Goal: Task Accomplishment & Management: Complete application form

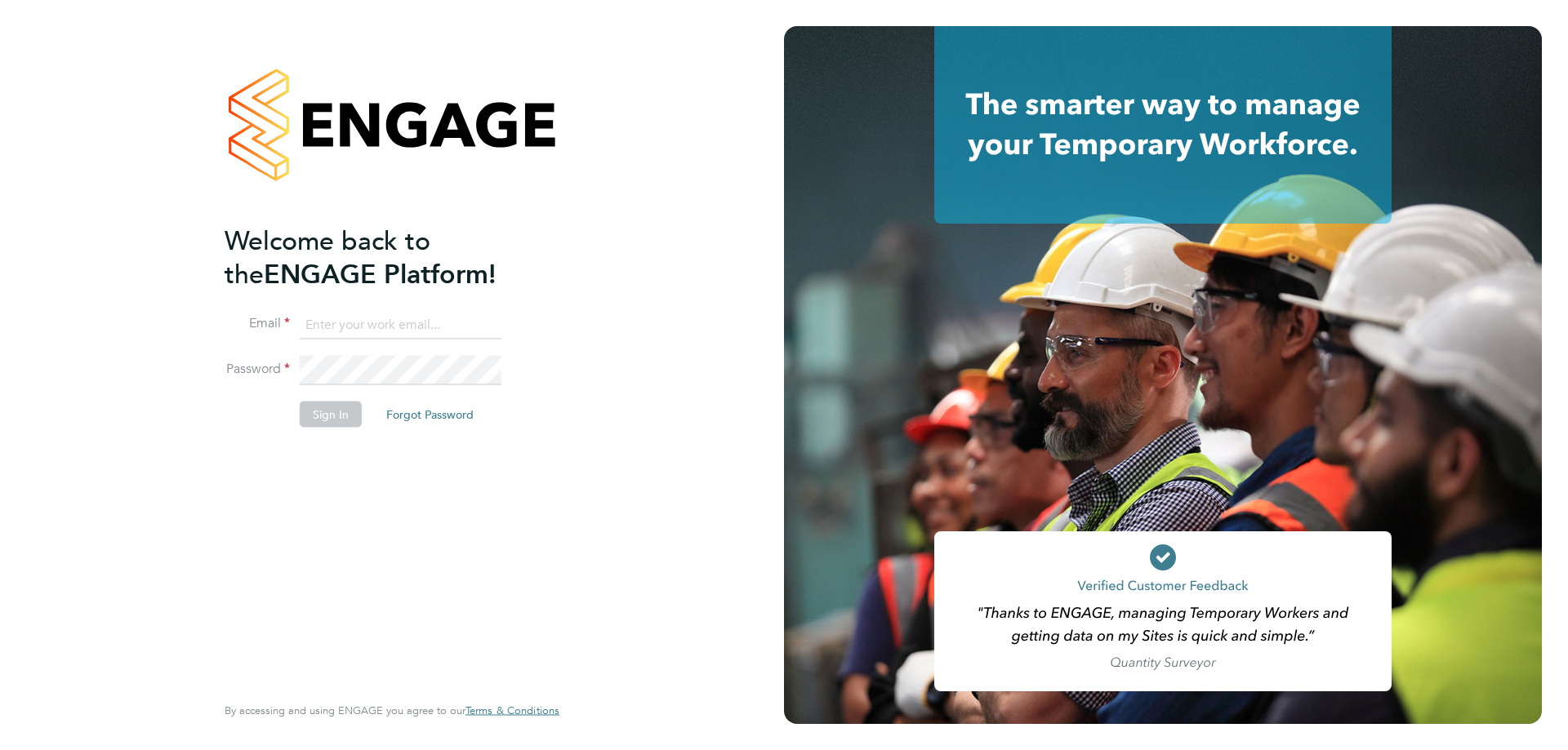
type input "derbyshirehealthcare@txmgroup.com"
click at [333, 420] on button "Sign In" at bounding box center [330, 414] width 62 height 26
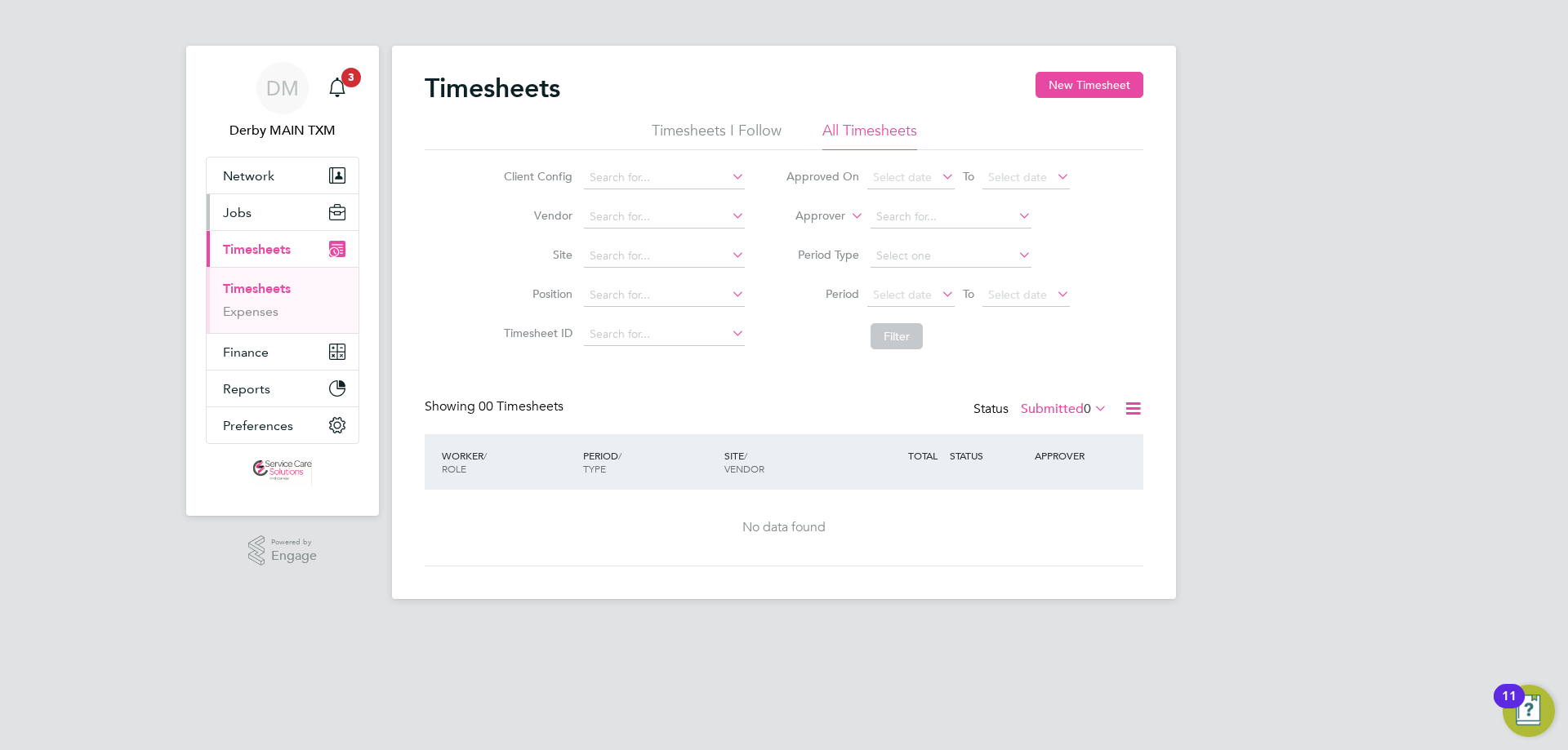
click at [242, 210] on span "Jobs" at bounding box center [237, 212] width 29 height 15
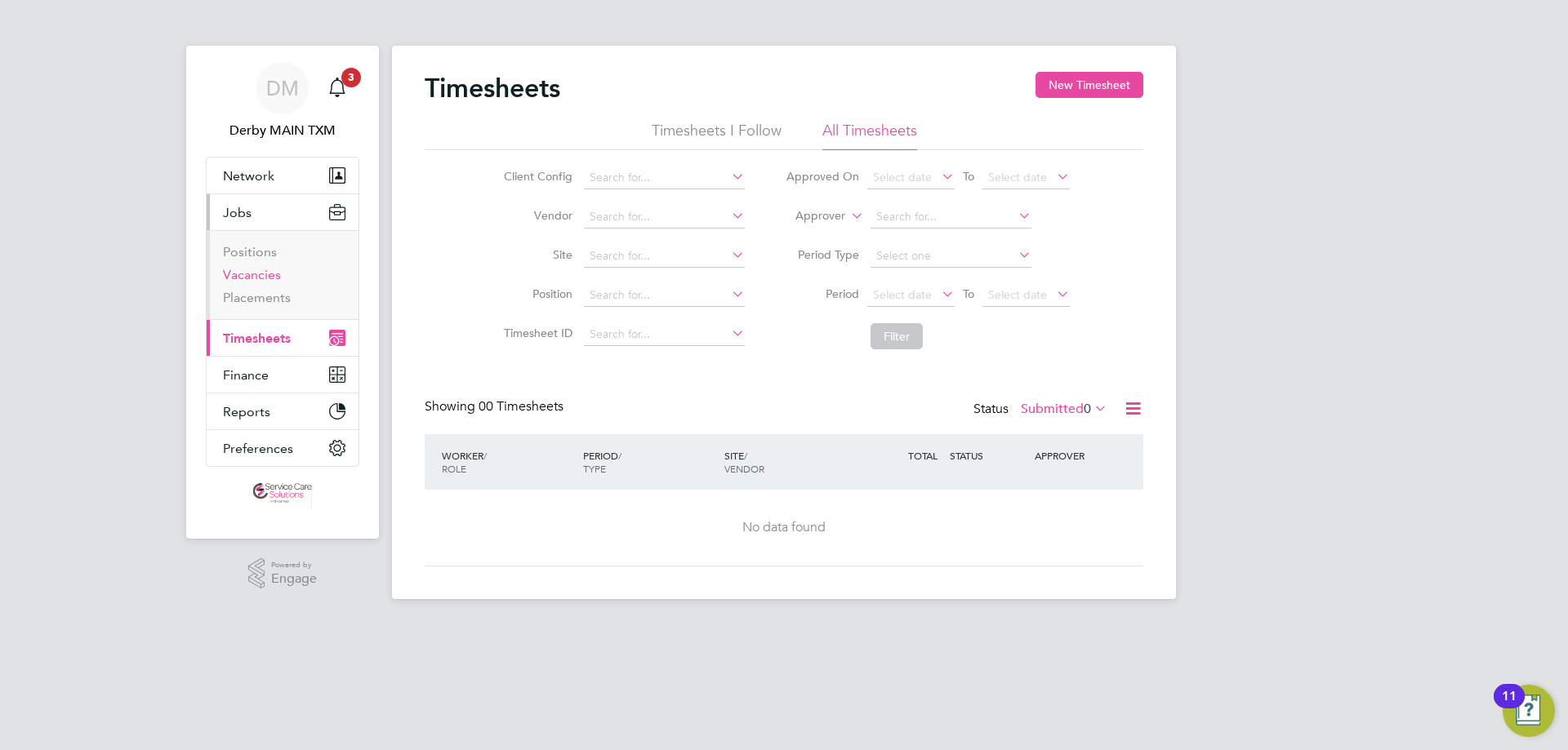
click at [266, 275] on link "Vacancies" at bounding box center [252, 274] width 58 height 15
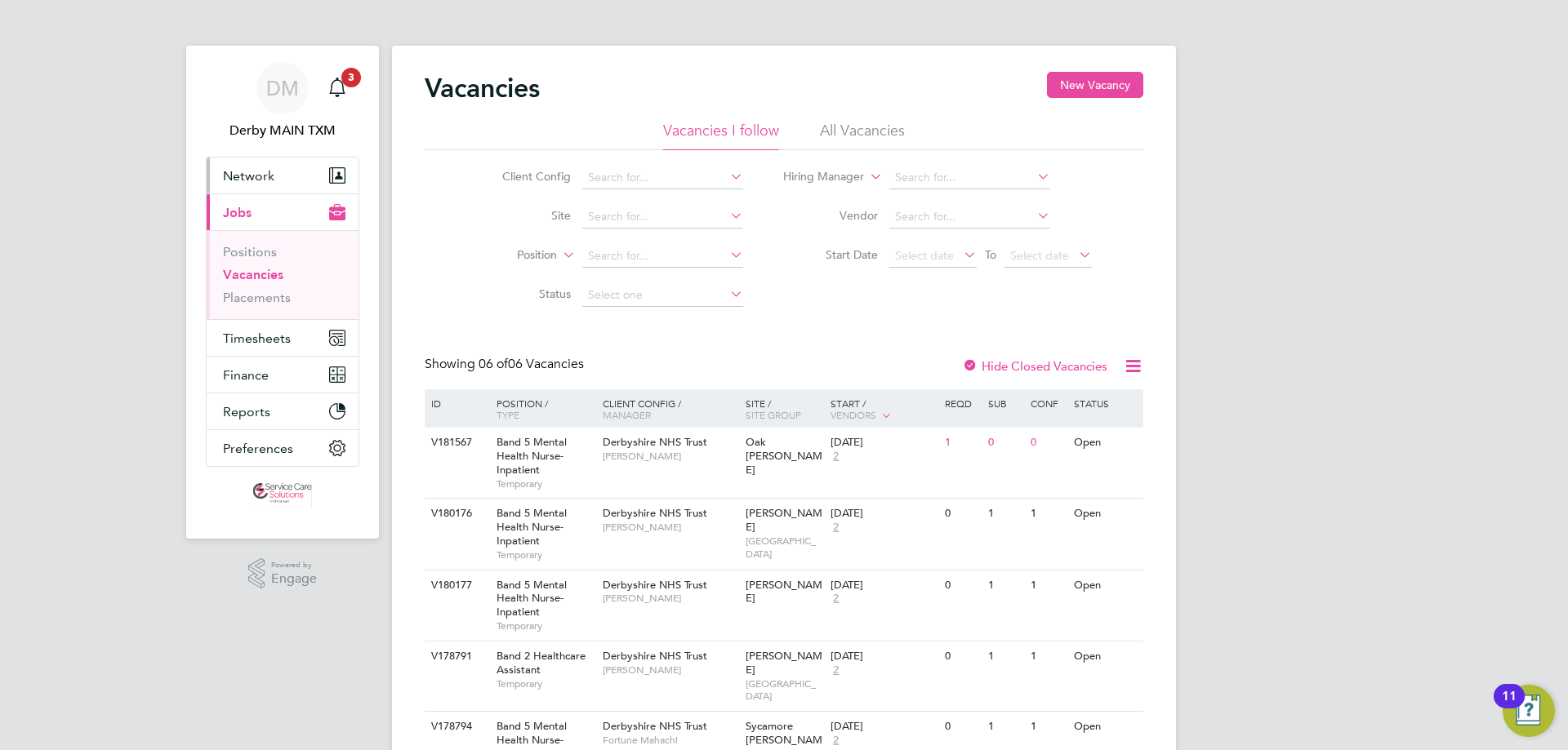
click at [252, 173] on span "Network" at bounding box center [248, 175] width 51 height 15
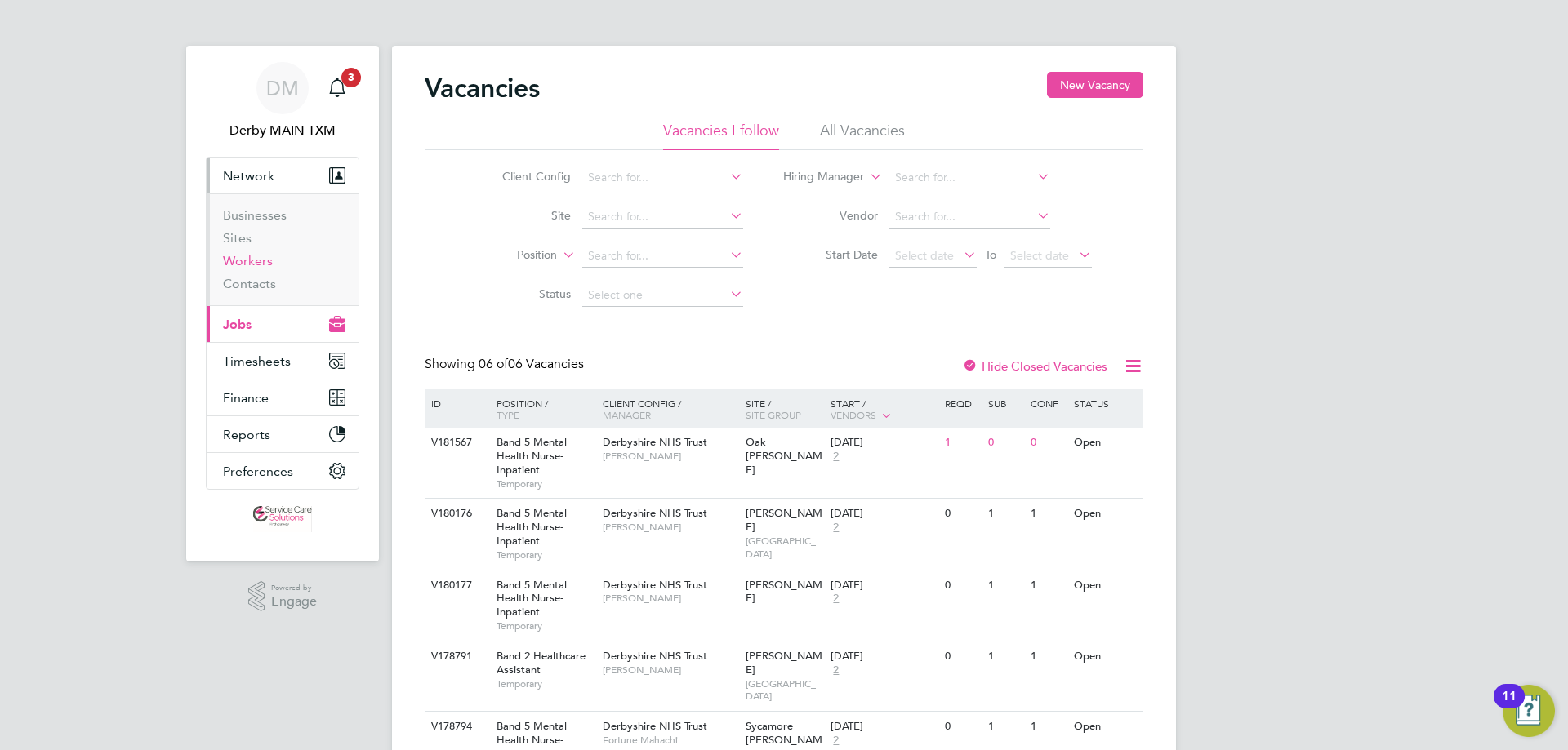
click at [258, 258] on link "Workers" at bounding box center [247, 260] width 49 height 15
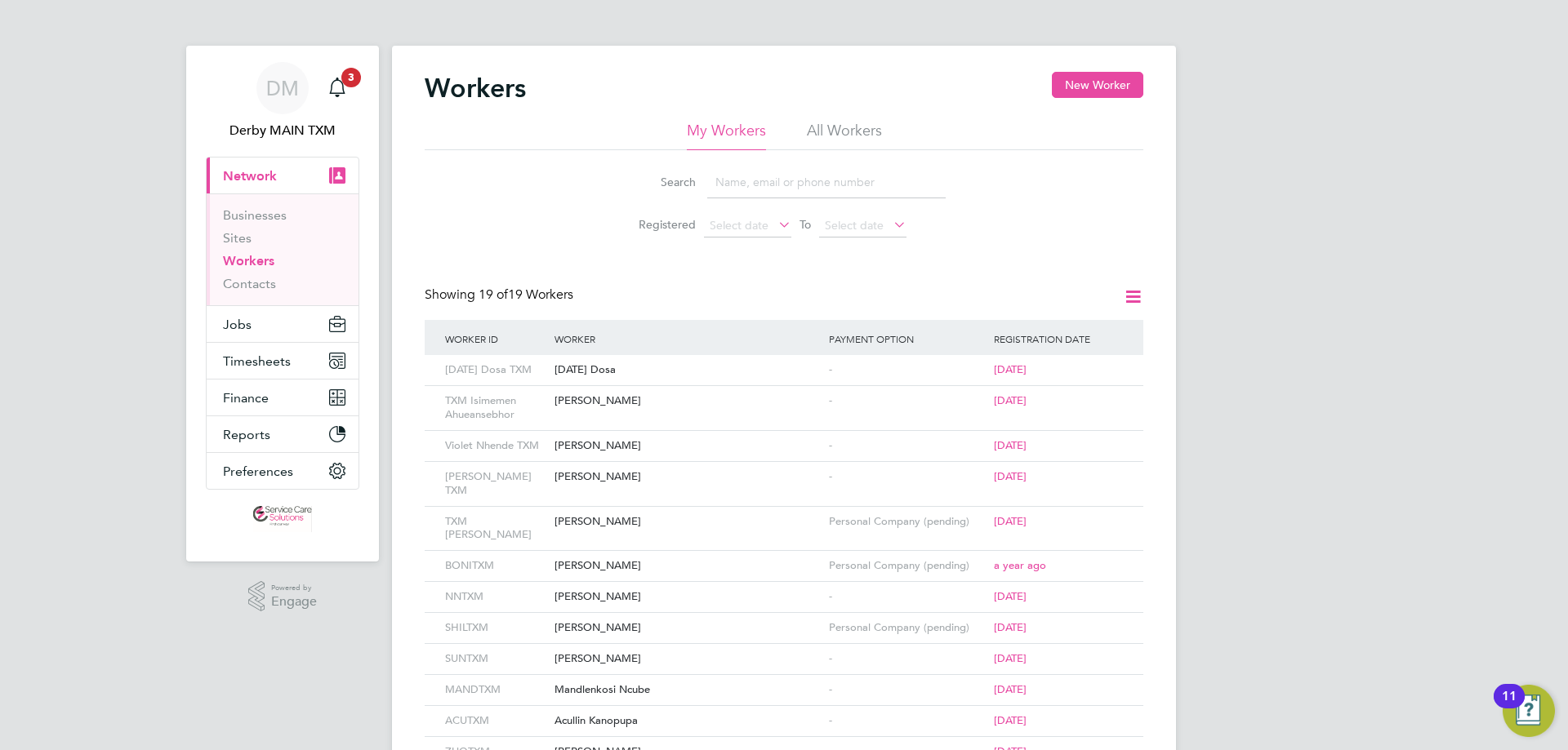
click at [757, 179] on input at bounding box center [826, 182] width 238 height 31
click at [753, 183] on input at bounding box center [826, 182] width 238 height 31
paste input "Eunick"
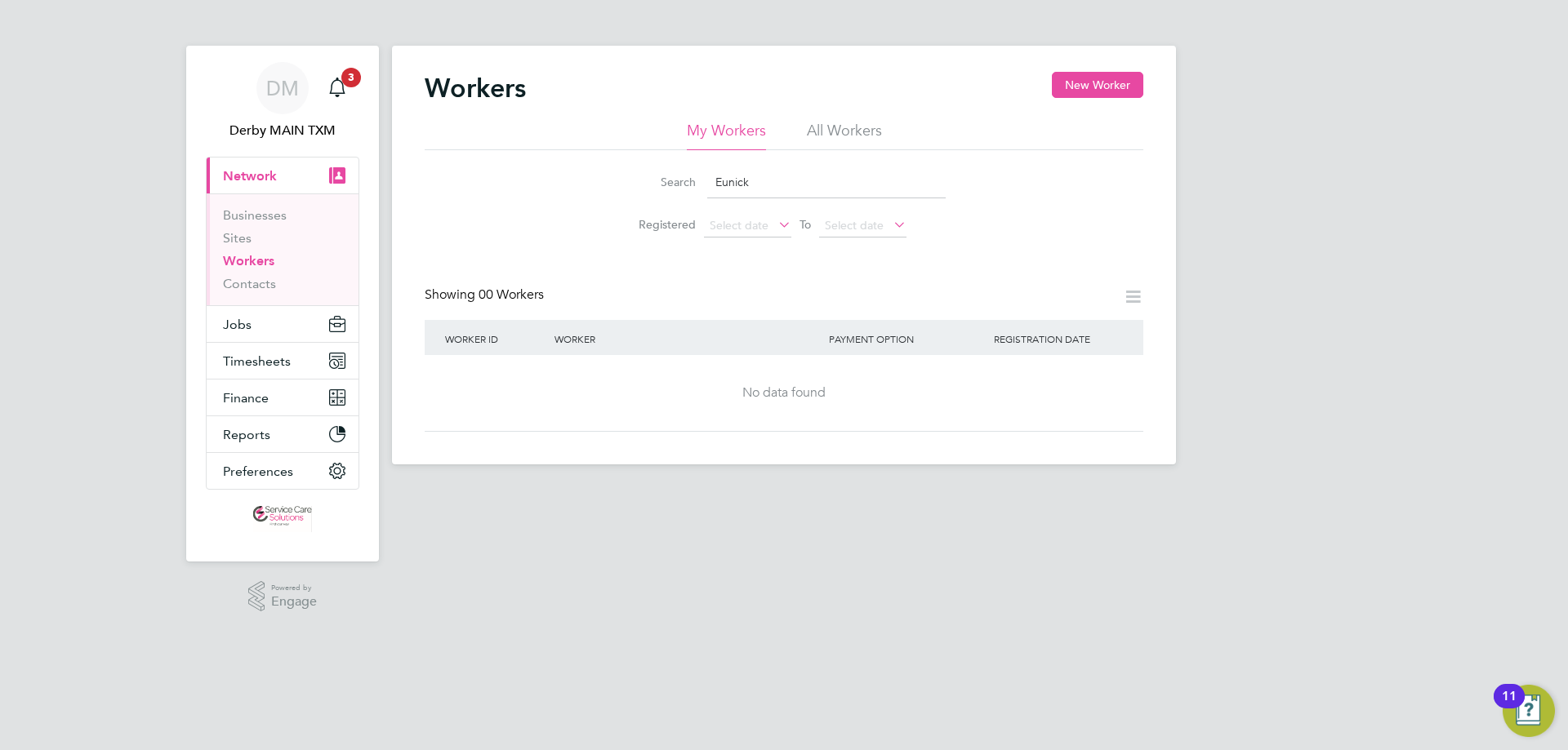
type input "Eunick"
click at [1101, 84] on button "New Worker" at bounding box center [1098, 85] width 92 height 26
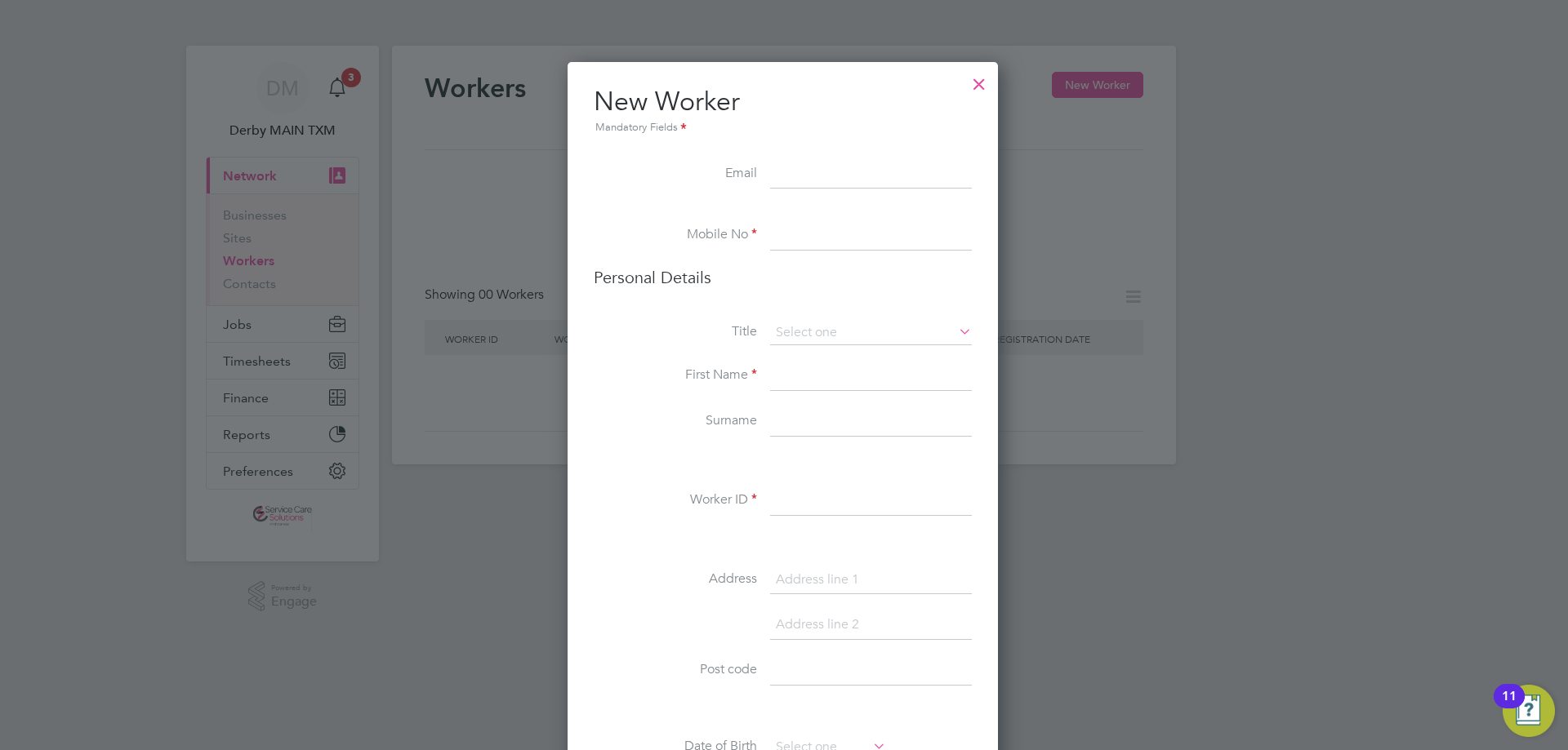
scroll to position [1381, 433]
click at [791, 172] on input at bounding box center [871, 174] width 202 height 30
paste input "chynakeyden@gmail.com"
type input "chynakeyden@gmail.com"
click at [804, 247] on input at bounding box center [871, 236] width 202 height 30
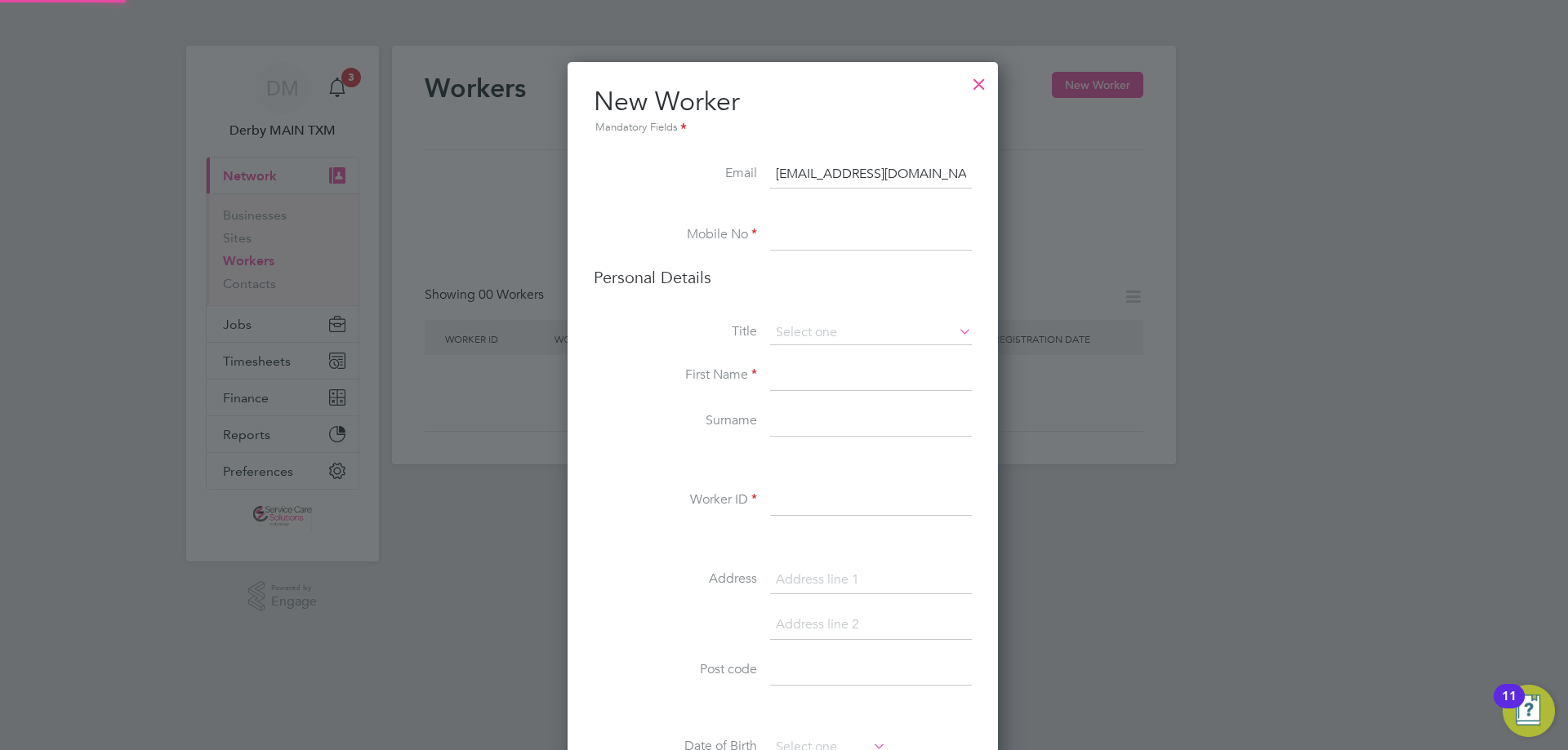
paste input "07454 775 321"
type input "07454 775 321"
click at [792, 380] on input at bounding box center [871, 376] width 202 height 30
paste input "Eunick"
type input "Eunick"
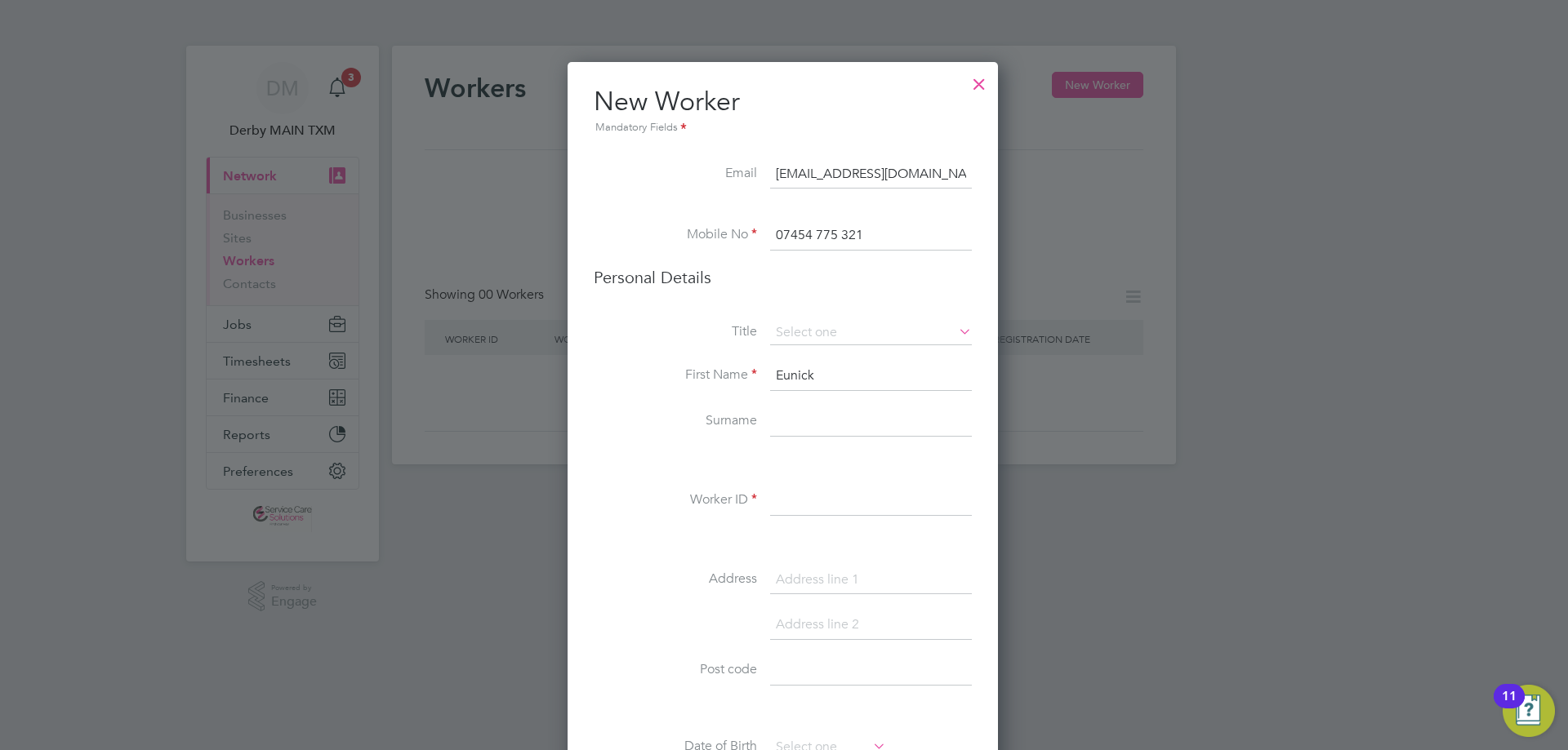
click at [802, 508] on input at bounding box center [871, 501] width 202 height 30
type input "TXM"
click at [835, 409] on input at bounding box center [871, 422] width 202 height 30
paste input "Chipaka"
type input "Chipaka"
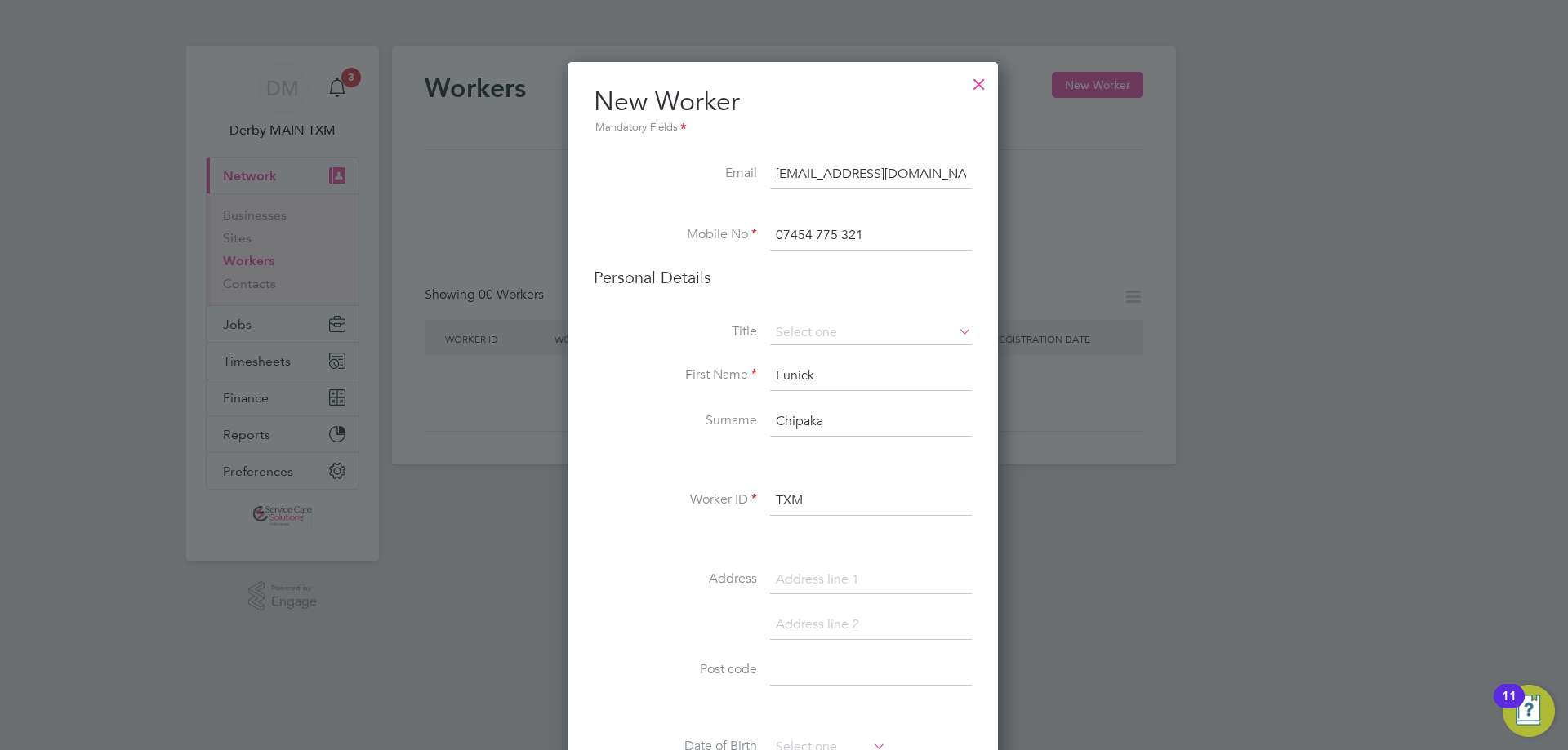
click at [809, 365] on input "Eunick" at bounding box center [871, 376] width 202 height 30
click at [822, 502] on input "TXM" at bounding box center [871, 501] width 202 height 30
paste input "Eunick"
click at [801, 426] on input "Chipaka" at bounding box center [871, 422] width 202 height 30
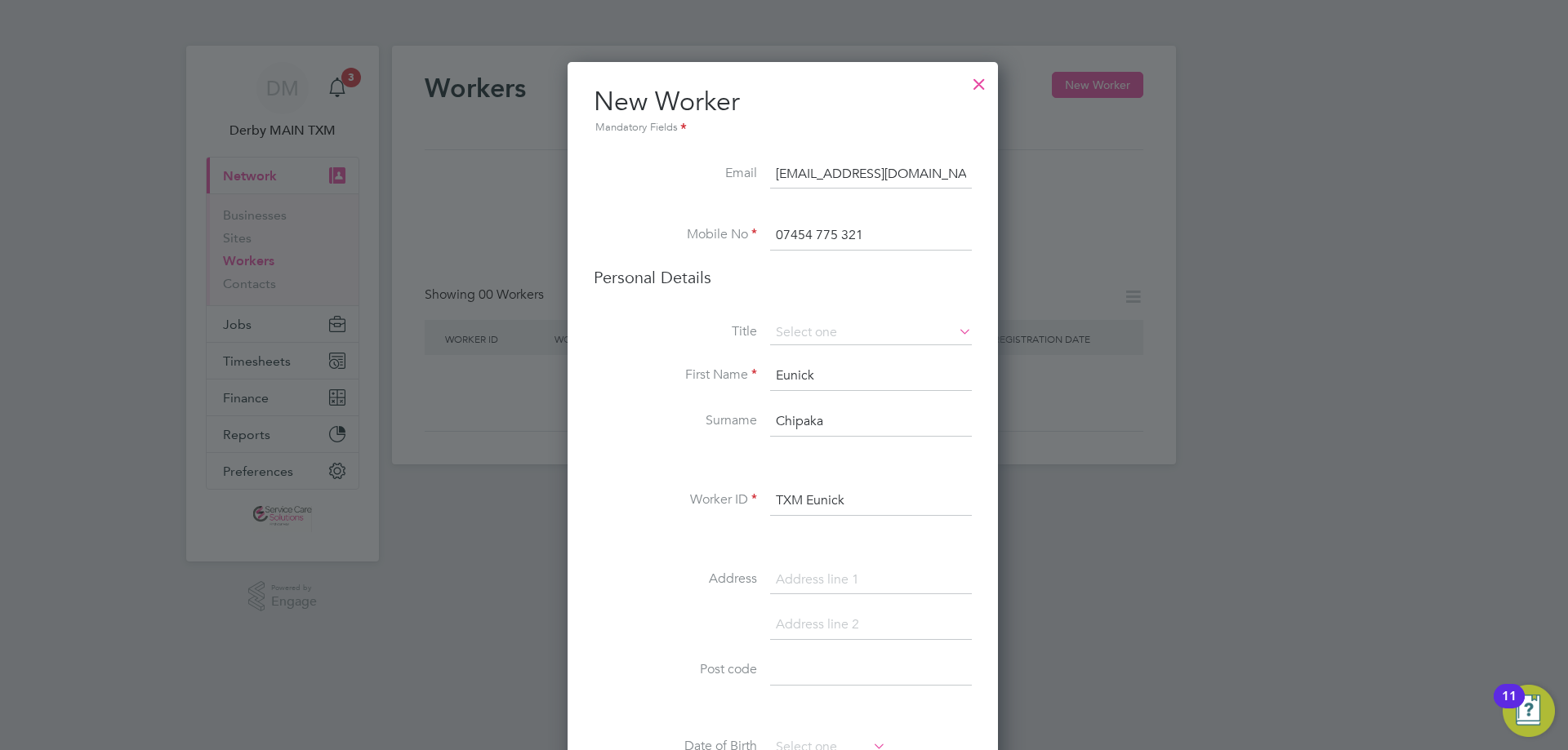
click at [801, 426] on input "Chipaka" at bounding box center [871, 422] width 202 height 30
click at [878, 500] on input "TXM Eunick" at bounding box center [871, 501] width 202 height 30
paste input "Chipaka"
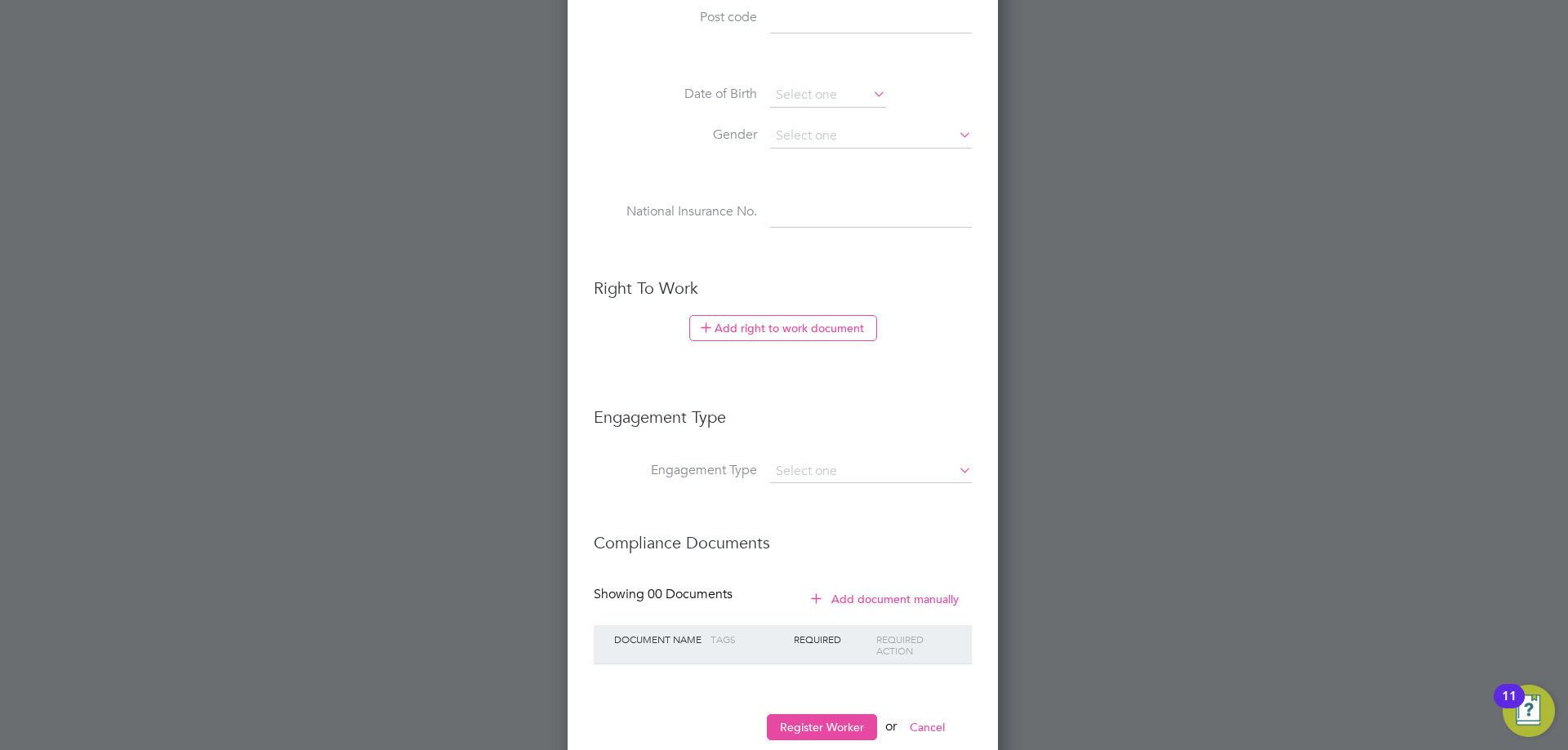
scroll to position [653, 0]
type input "TXM Eunick Chipaka"
click at [863, 471] on input at bounding box center [871, 470] width 202 height 22
click at [866, 465] on input at bounding box center [871, 470] width 202 height 22
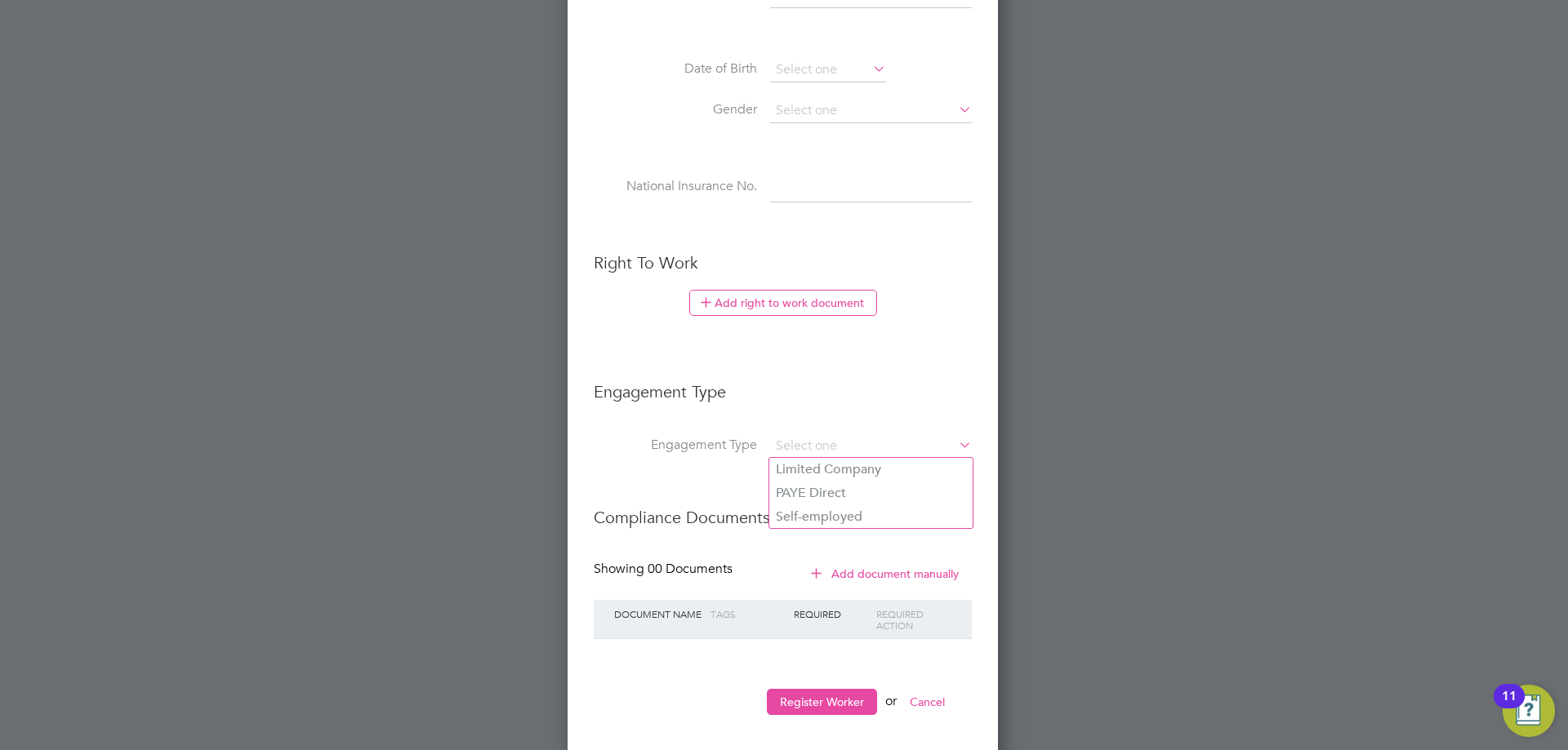
scroll to position [692, 0]
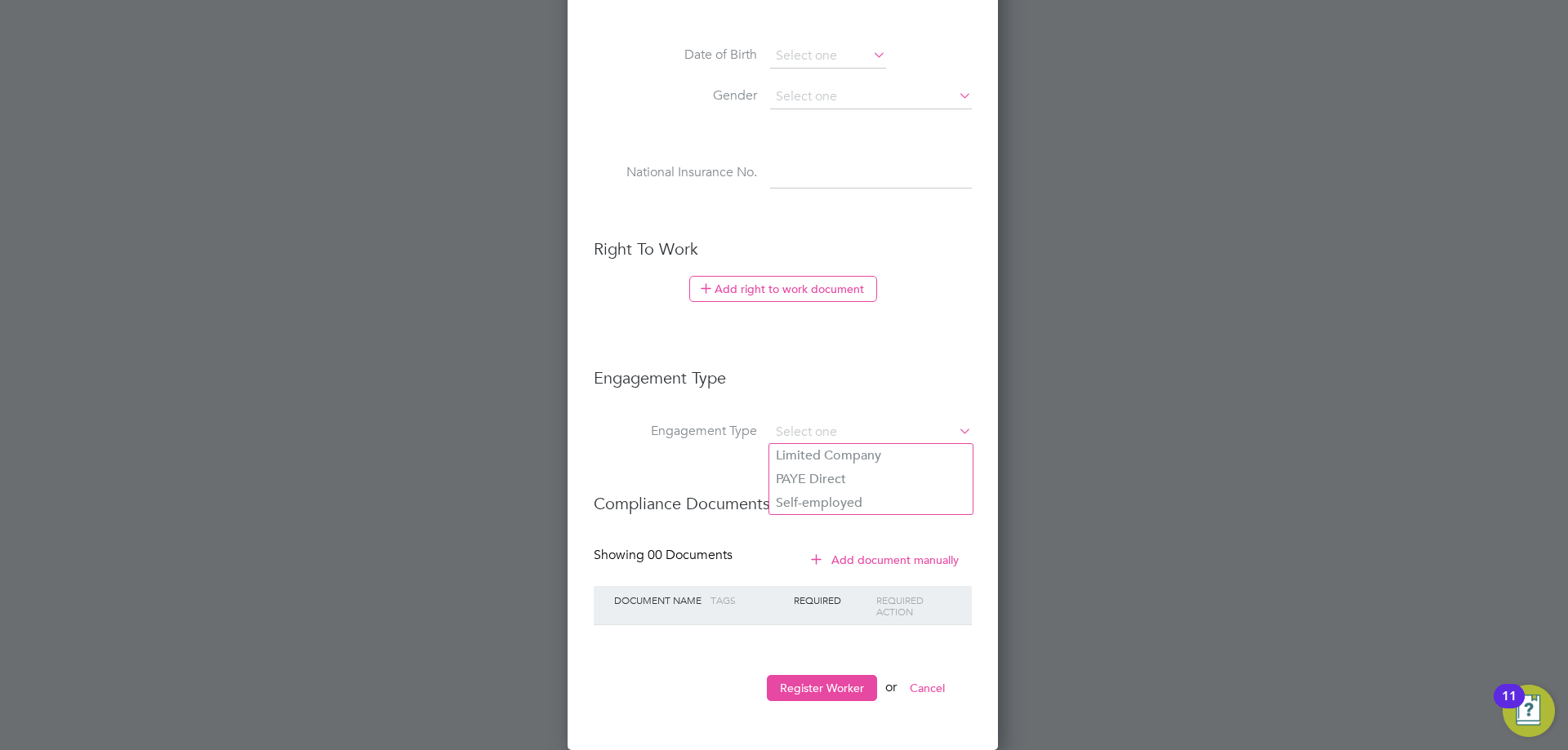
click at [875, 542] on li "Compliance Documents" at bounding box center [783, 512] width 378 height 70
click at [823, 690] on button "Register Worker" at bounding box center [821, 688] width 111 height 26
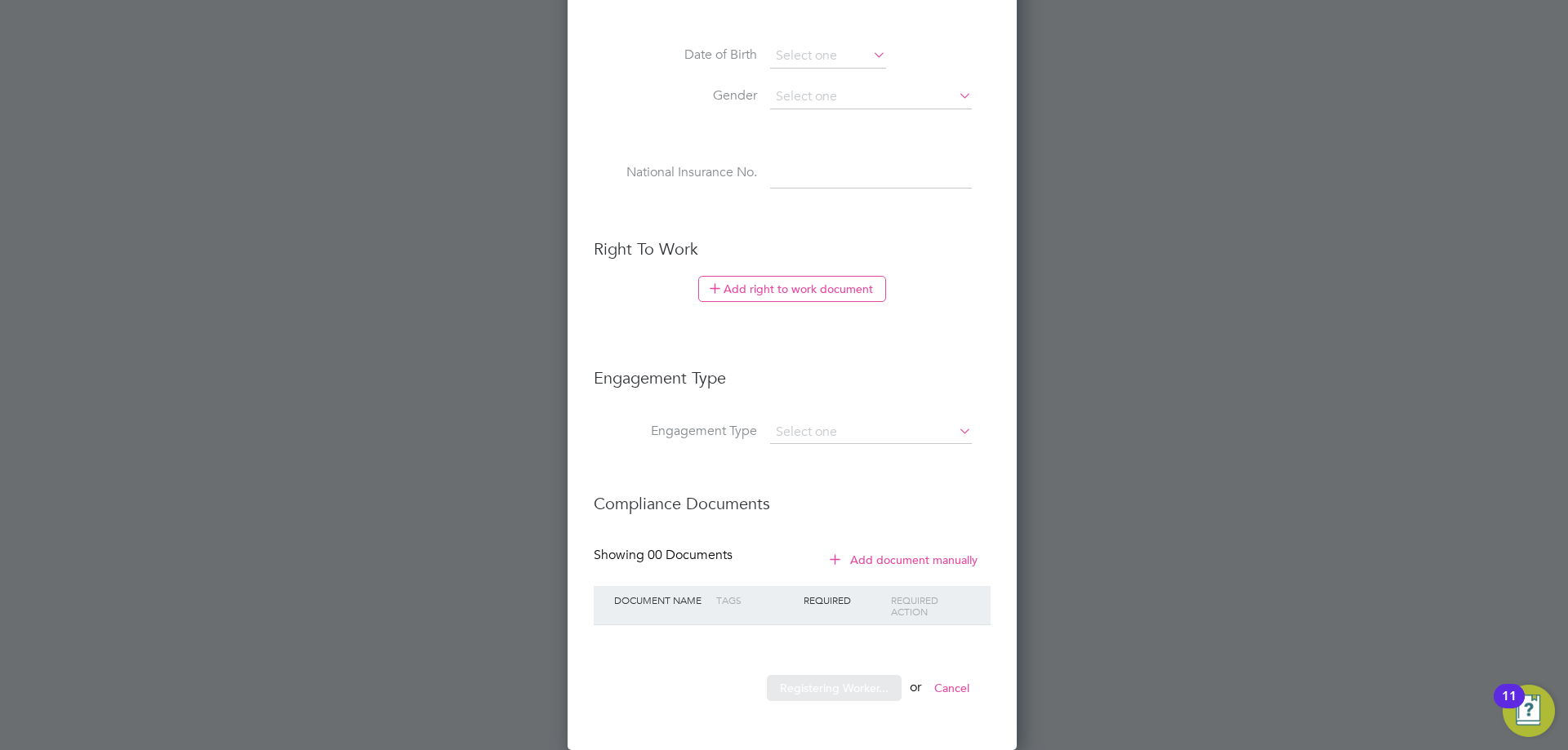
scroll to position [0, 0]
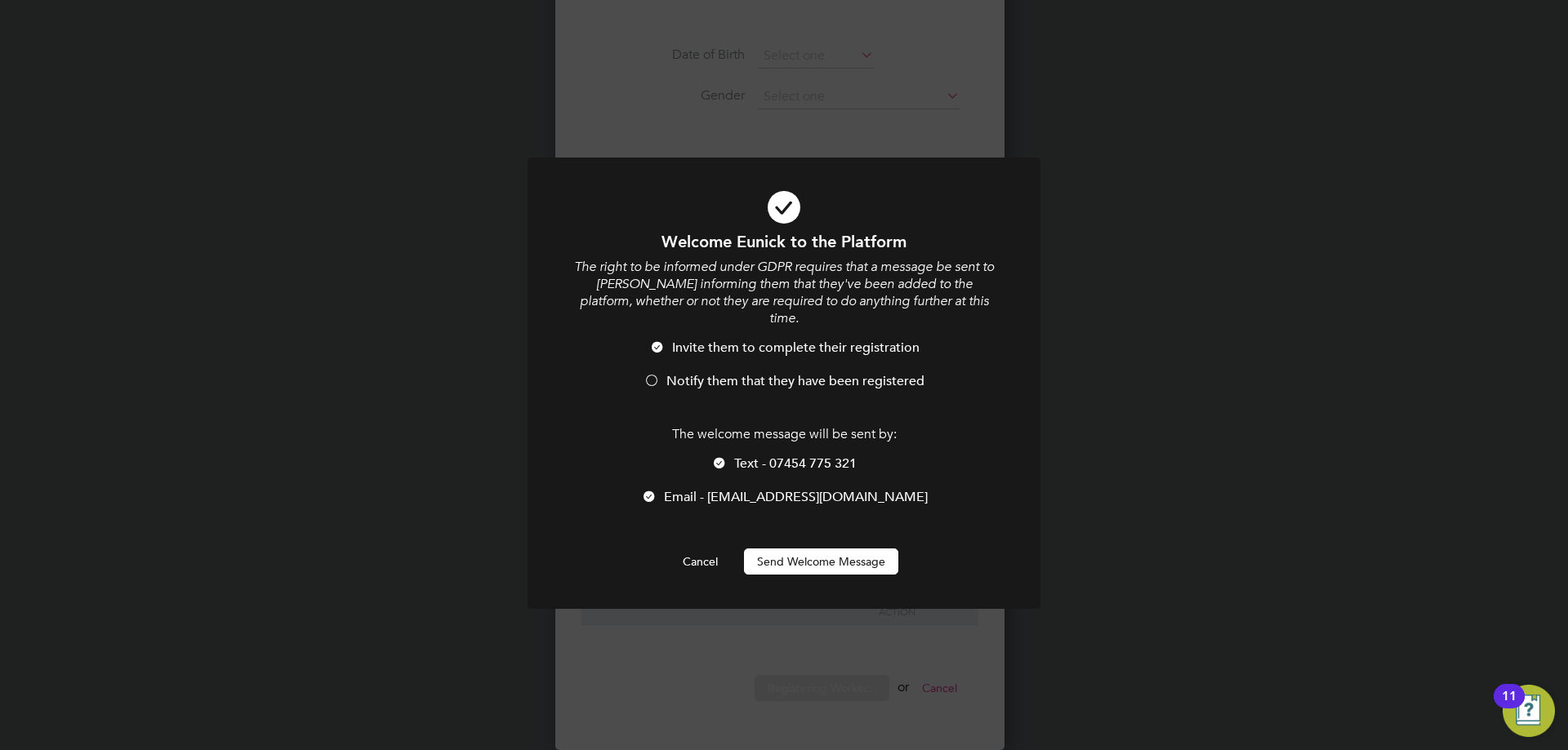
click at [831, 549] on button "Send Welcome Message" at bounding box center [821, 561] width 155 height 26
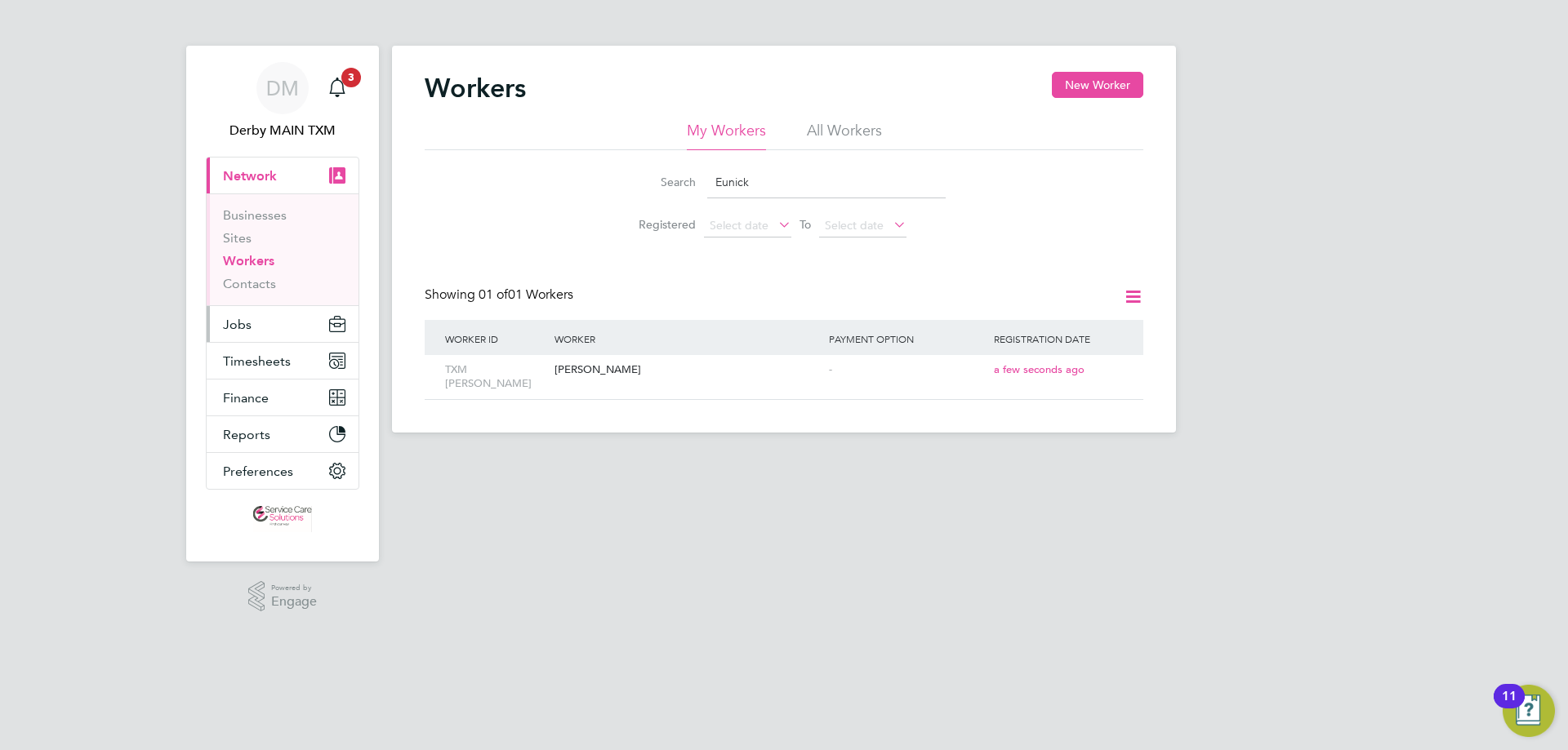
click at [241, 326] on span "Jobs" at bounding box center [237, 324] width 29 height 15
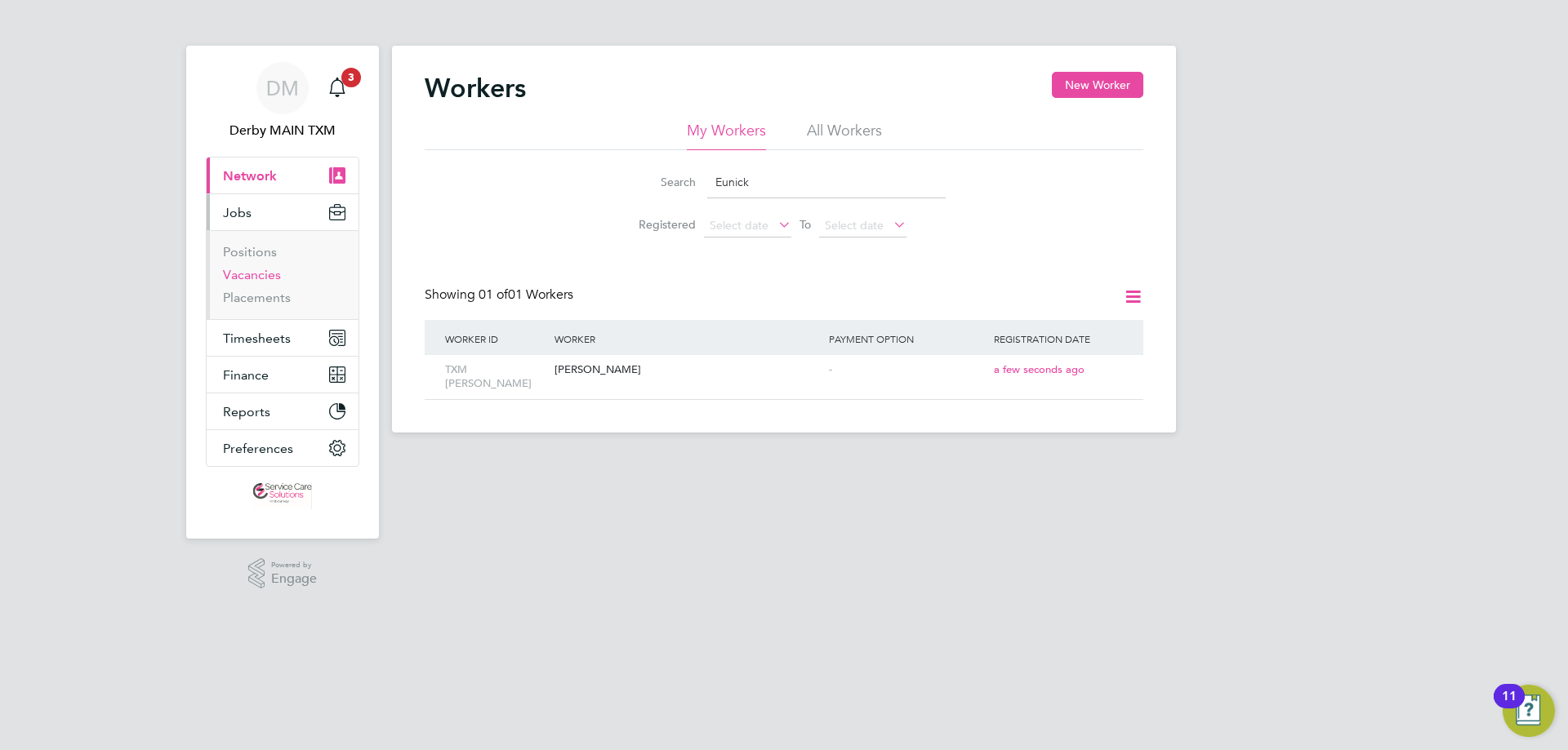
click at [258, 278] on link "Vacancies" at bounding box center [252, 274] width 58 height 15
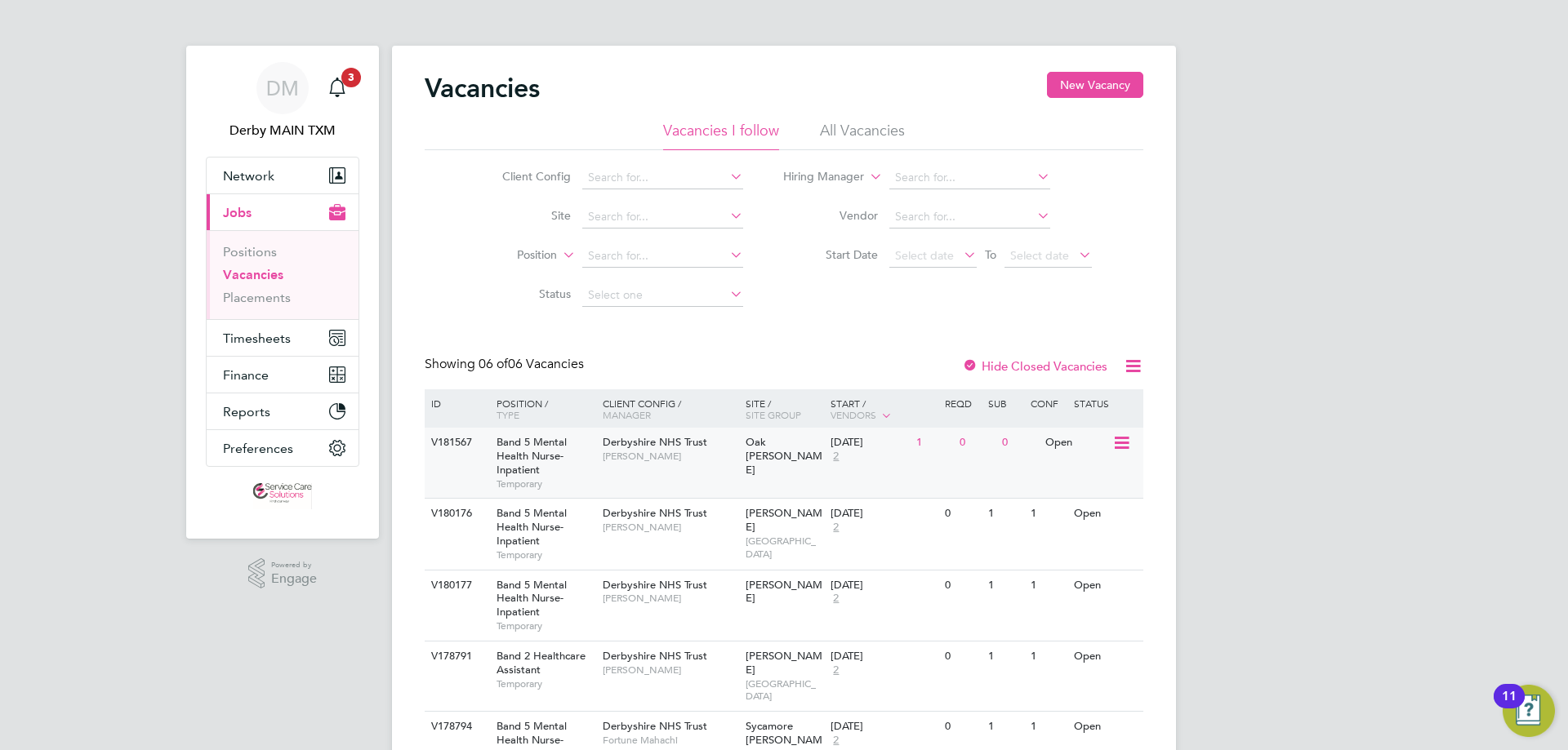
click at [1121, 442] on icon at bounding box center [1120, 443] width 16 height 20
click at [1092, 480] on li "View Details" at bounding box center [1082, 480] width 94 height 22
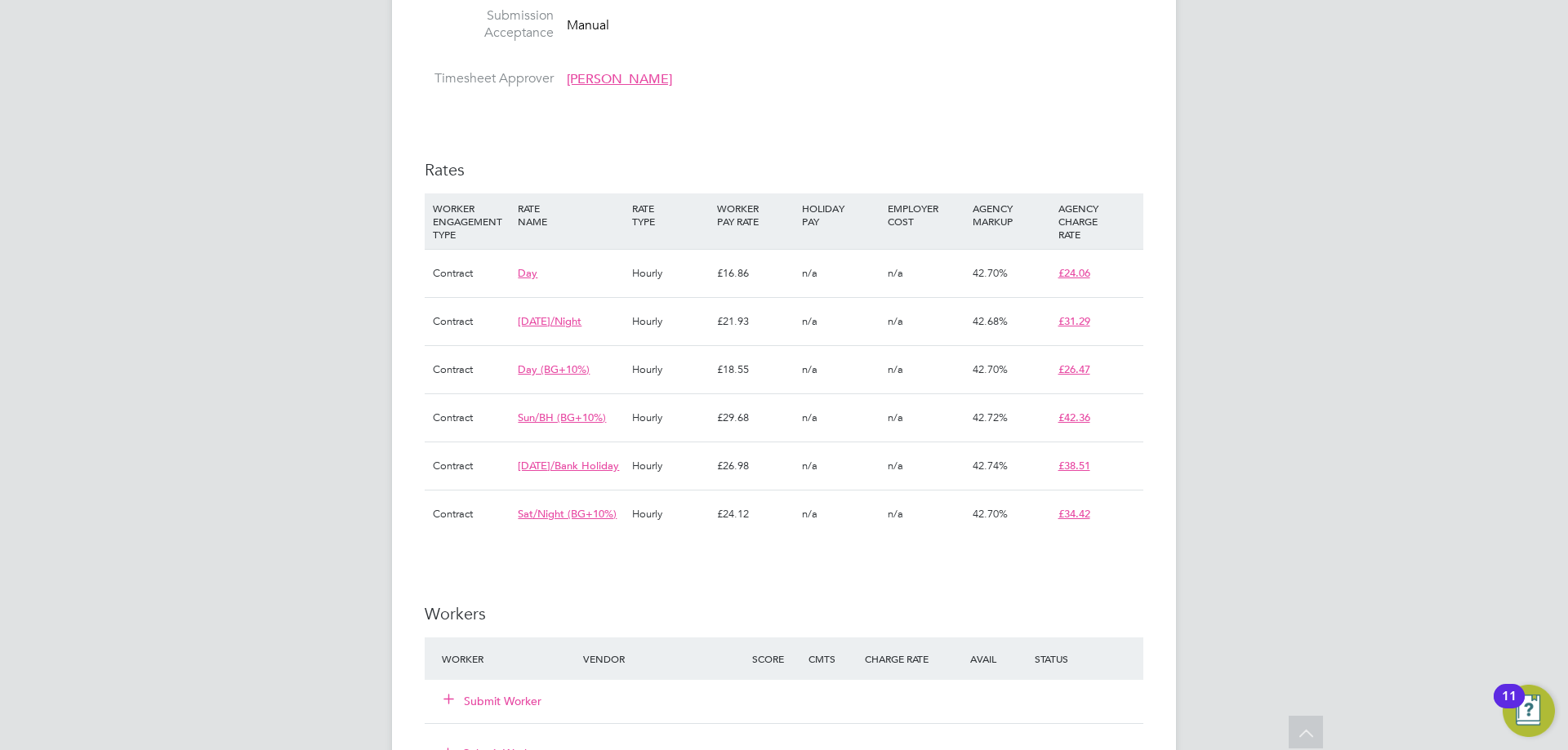
scroll to position [1143, 0]
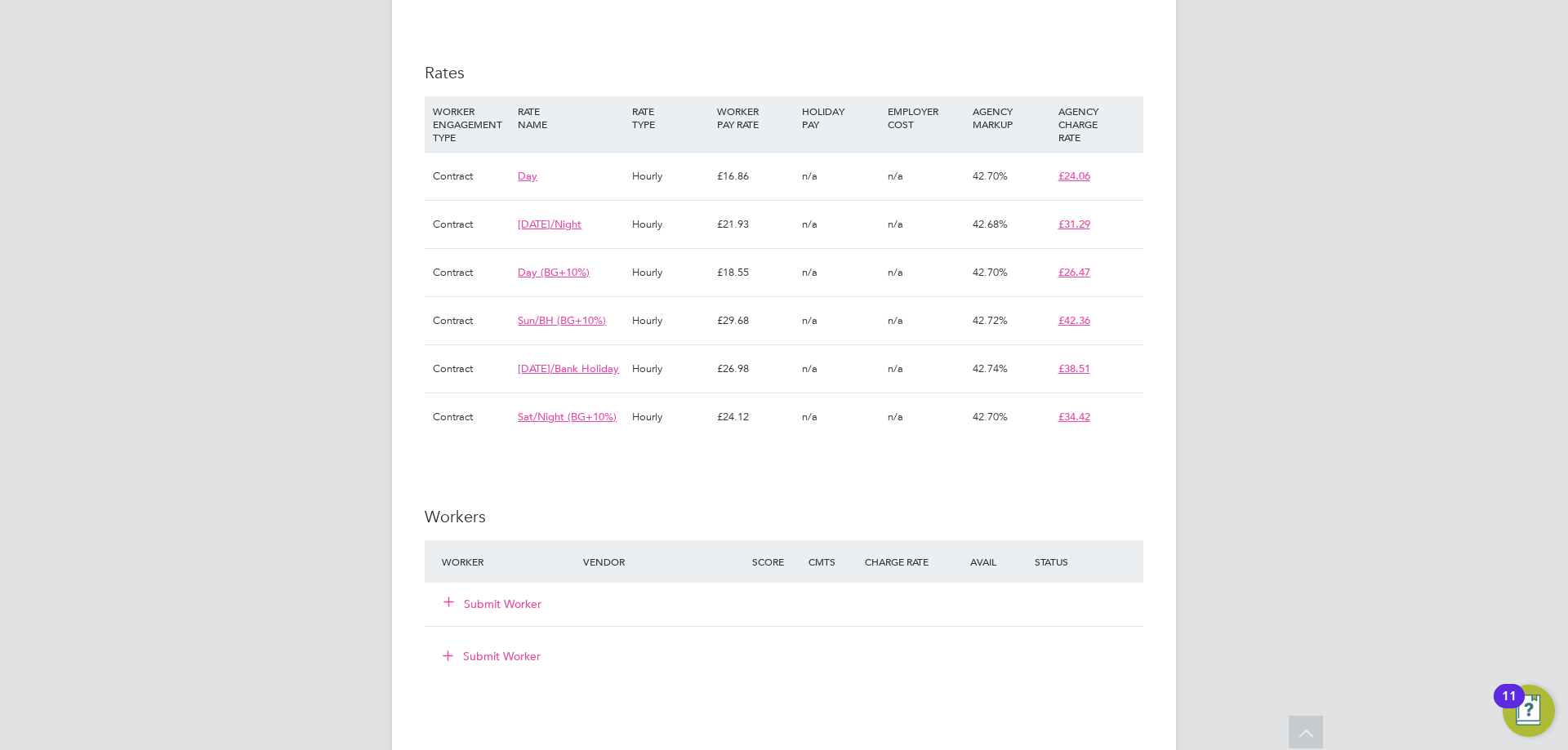
click at [507, 612] on button "Submit Worker" at bounding box center [493, 604] width 98 height 16
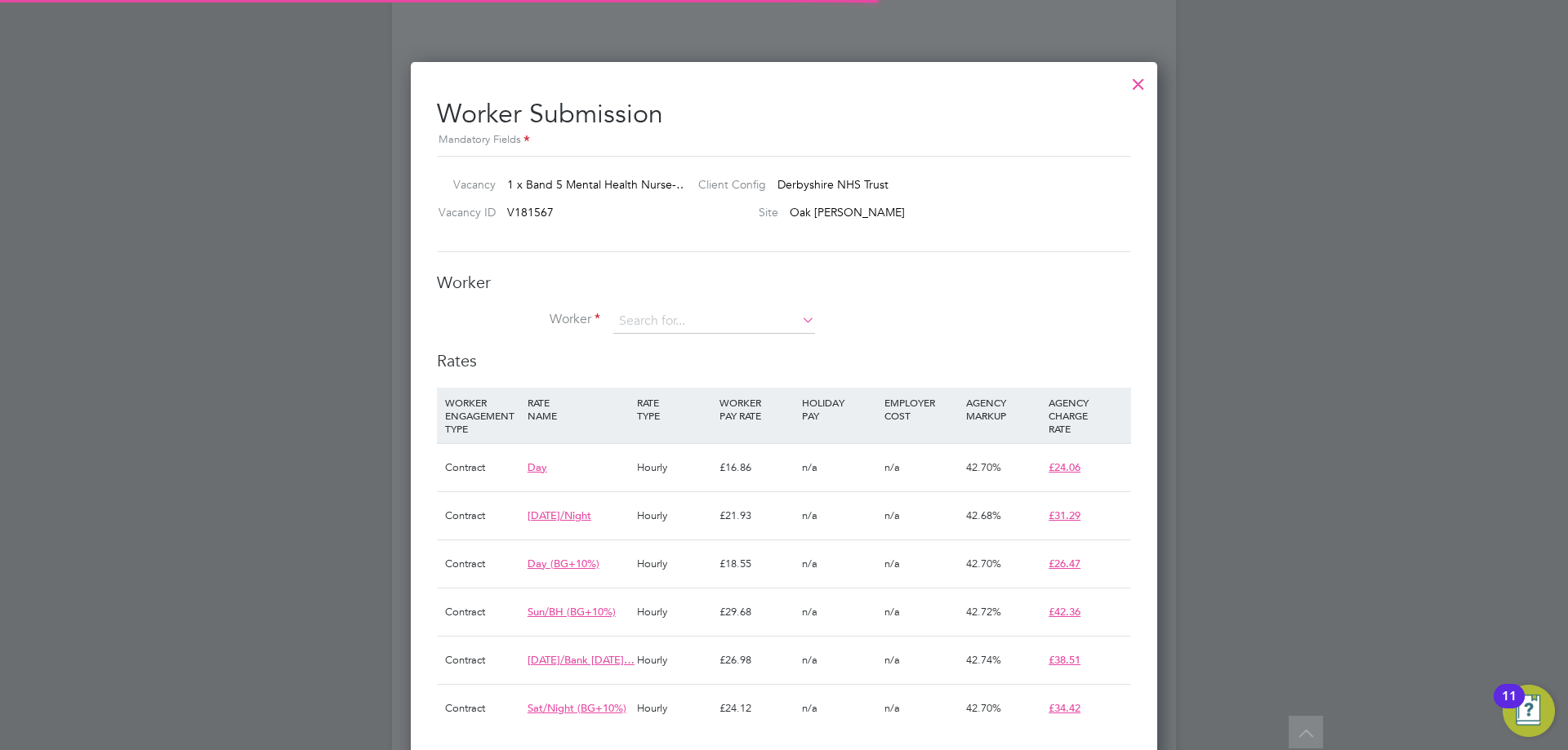
scroll to position [8, 8]
click at [703, 328] on input at bounding box center [714, 321] width 202 height 24
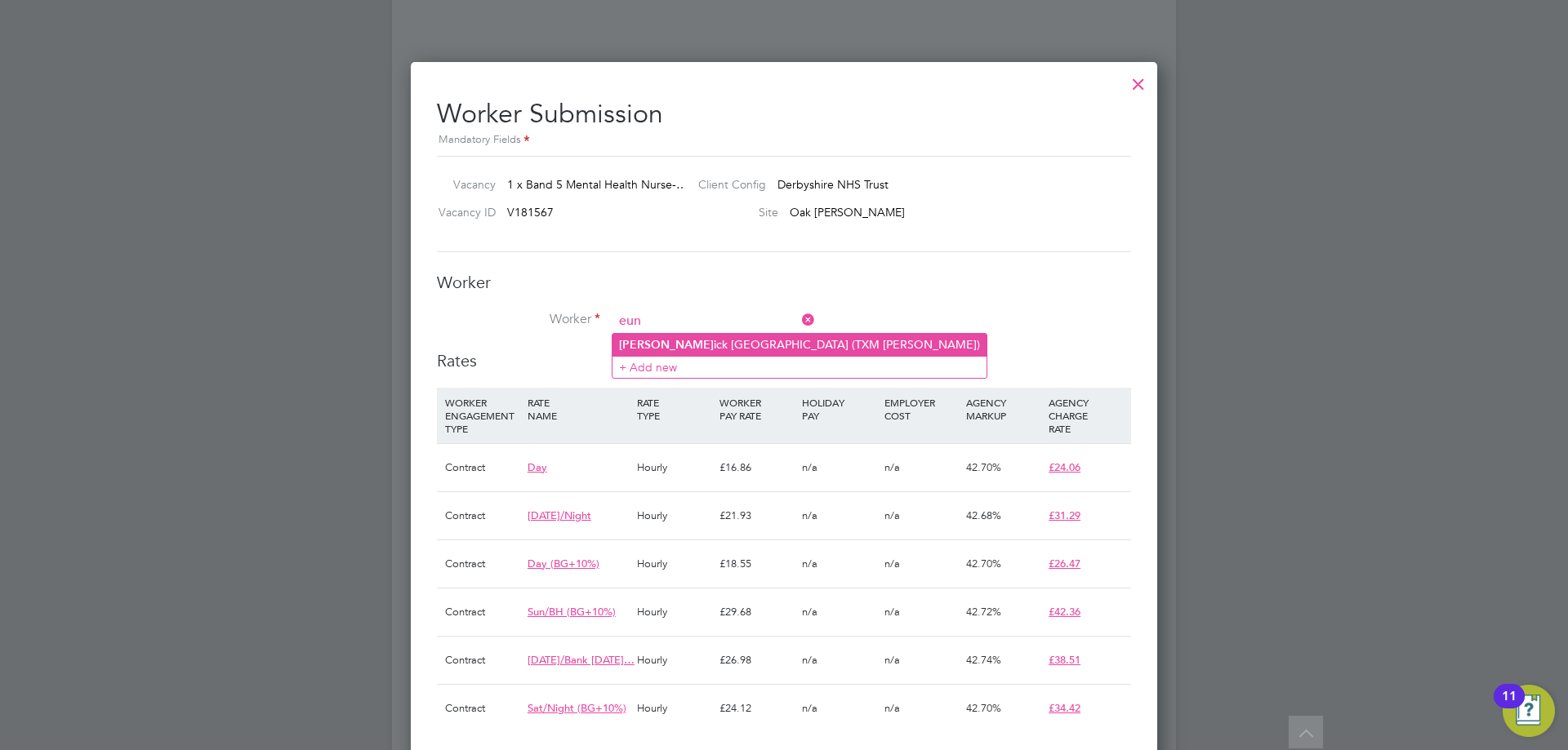
click at [730, 350] on li "Eun ick Chipaka (TXM Eunick Chipaka)" at bounding box center [800, 344] width 374 height 22
type input "Eunick Chipaka (TXM Eunick Chipaka)"
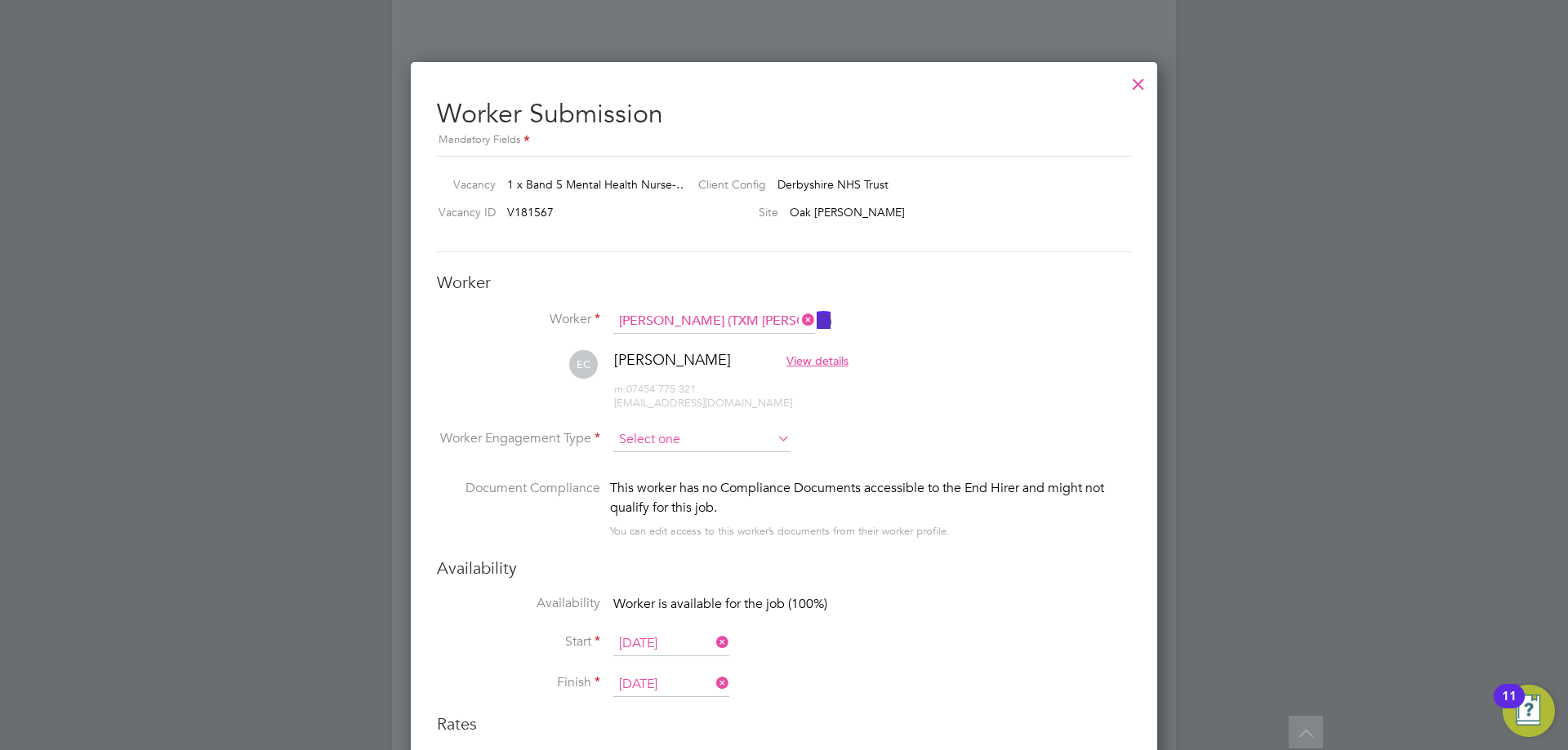
click at [712, 442] on input at bounding box center [702, 440] width 177 height 24
click at [700, 459] on li "Contract" at bounding box center [702, 463] width 179 height 22
type input "Contract"
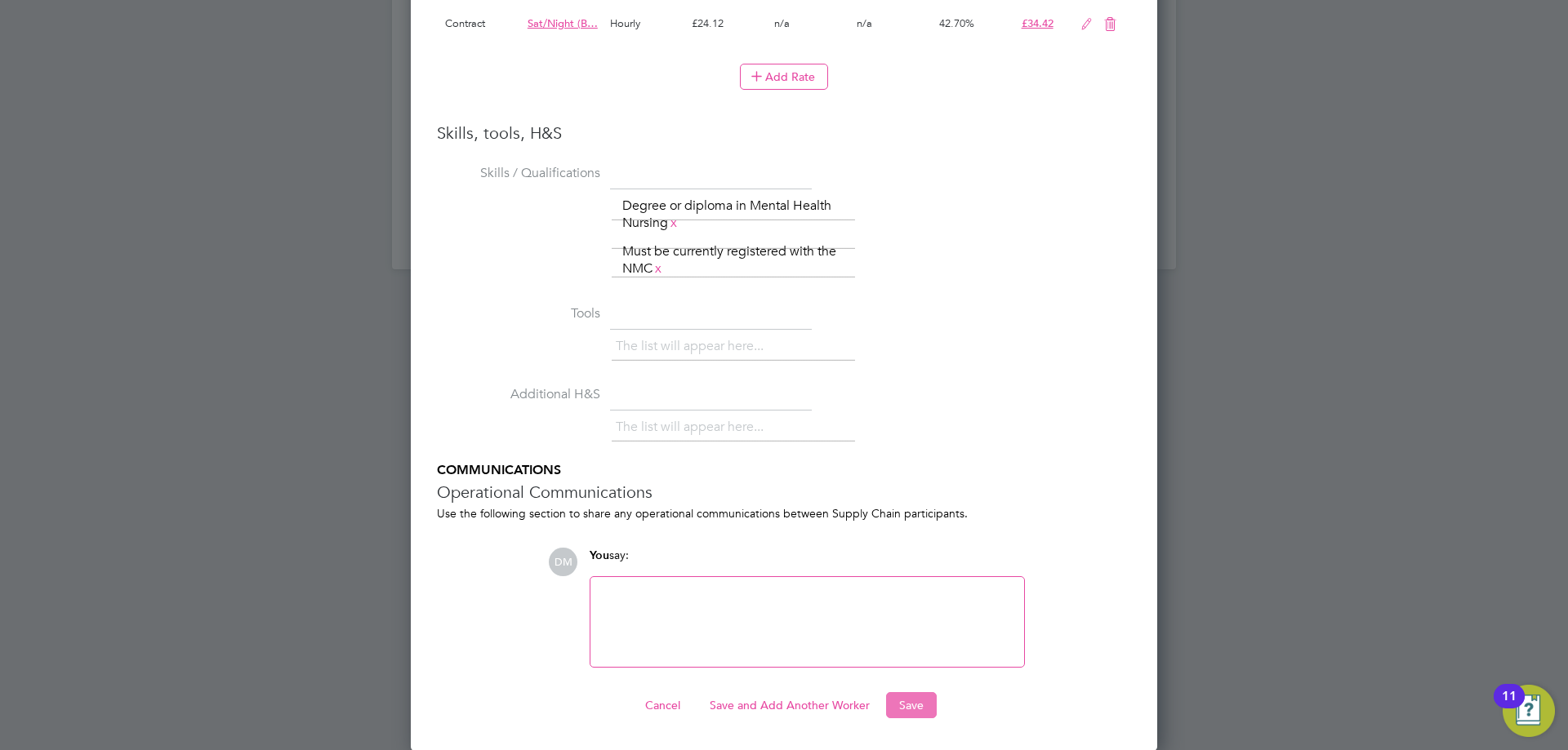
click at [920, 704] on button "Save" at bounding box center [911, 705] width 50 height 26
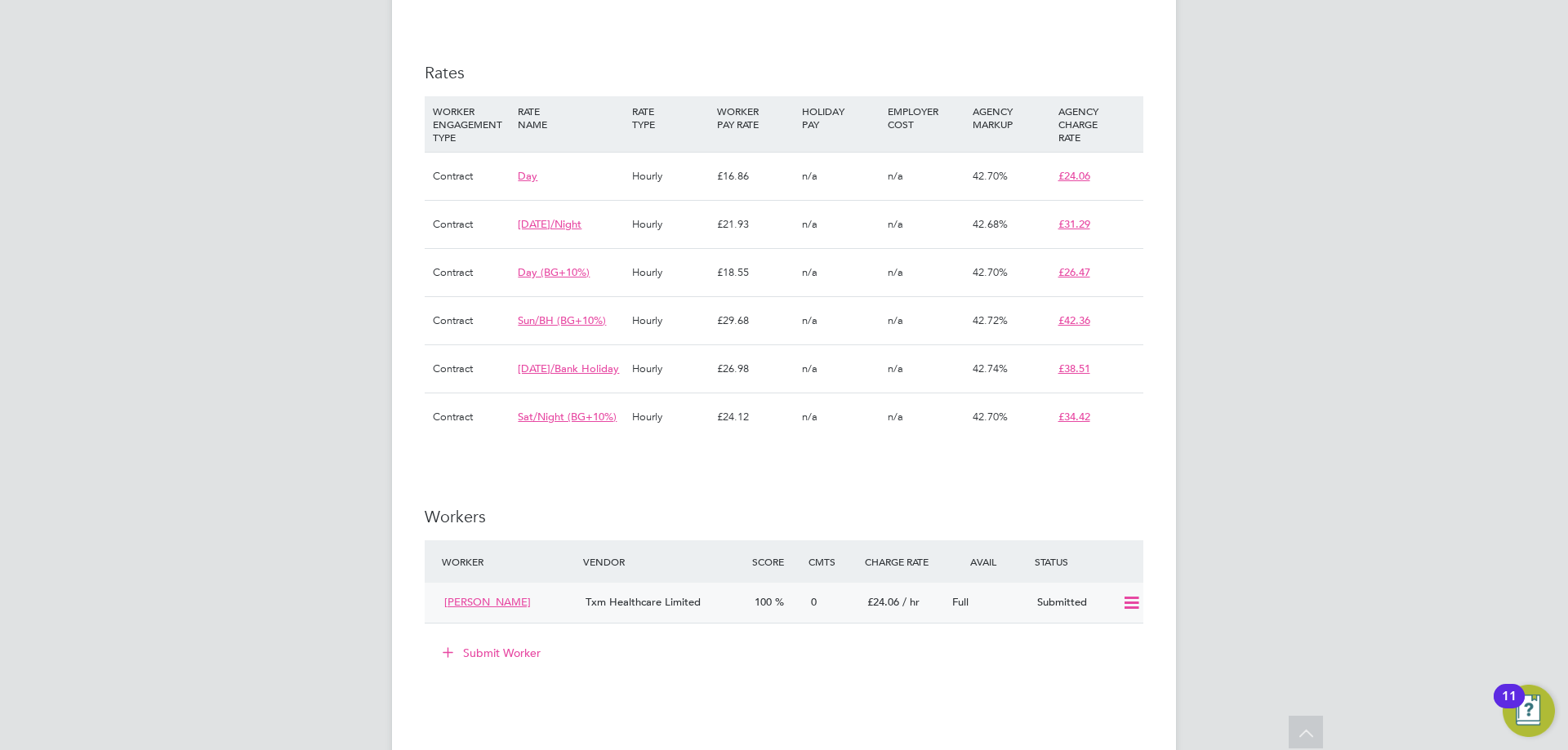
click at [1128, 610] on icon at bounding box center [1131, 603] width 21 height 13
click at [1119, 527] on h3 "Workers" at bounding box center [784, 517] width 719 height 22
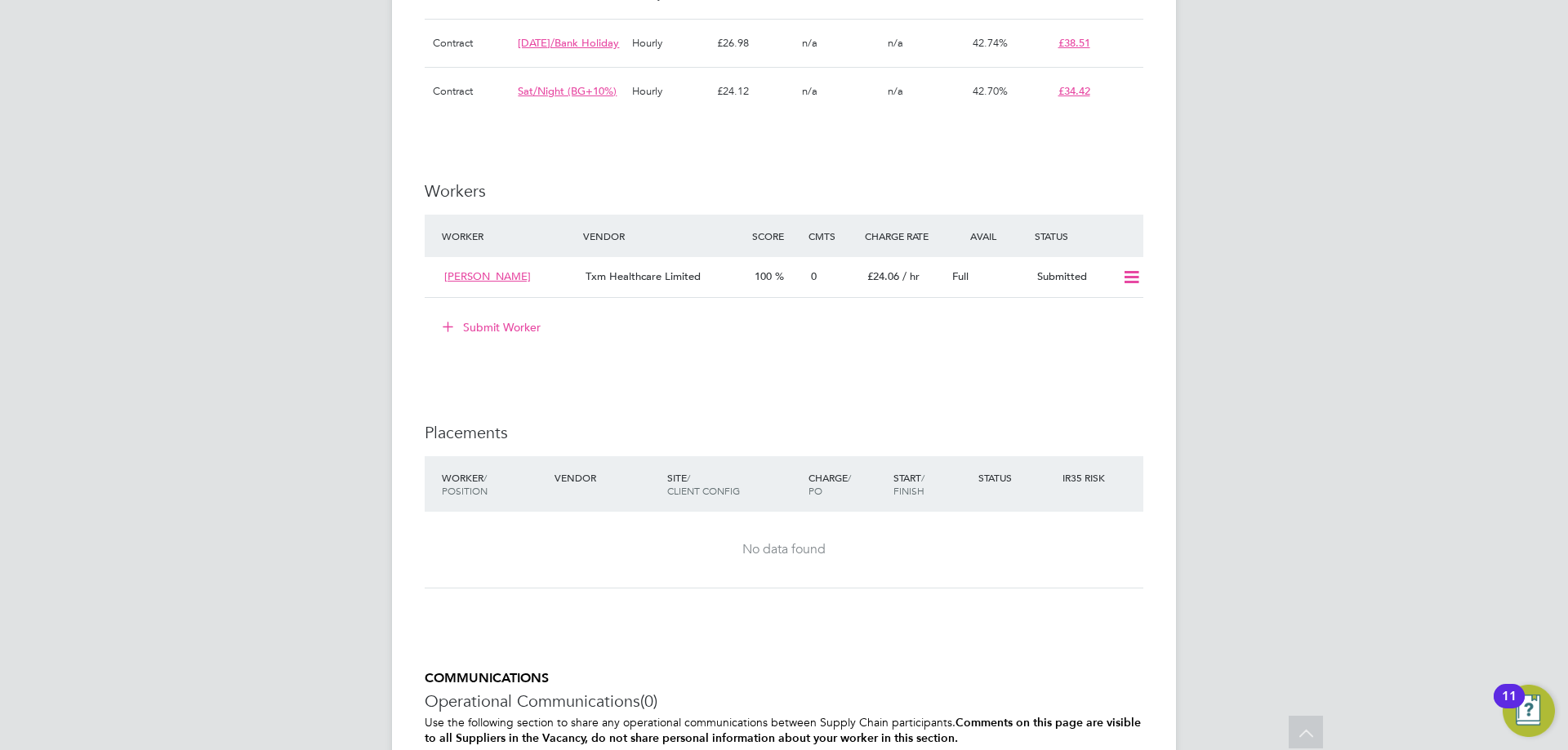
scroll to position [1469, 0]
click at [1131, 283] on icon at bounding box center [1131, 276] width 21 height 13
click at [795, 340] on div "Submit Worker" at bounding box center [787, 326] width 712 height 26
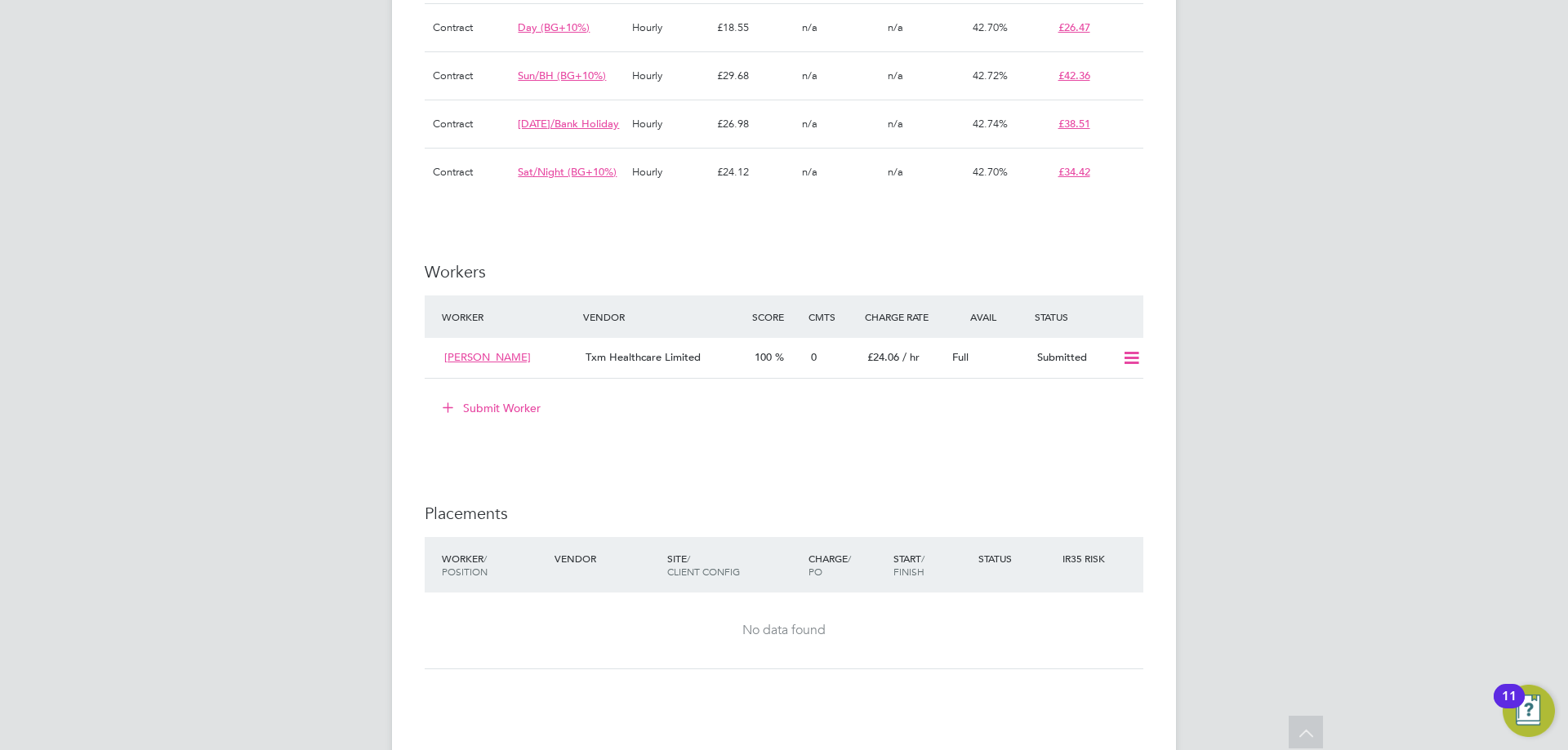
scroll to position [1748, 0]
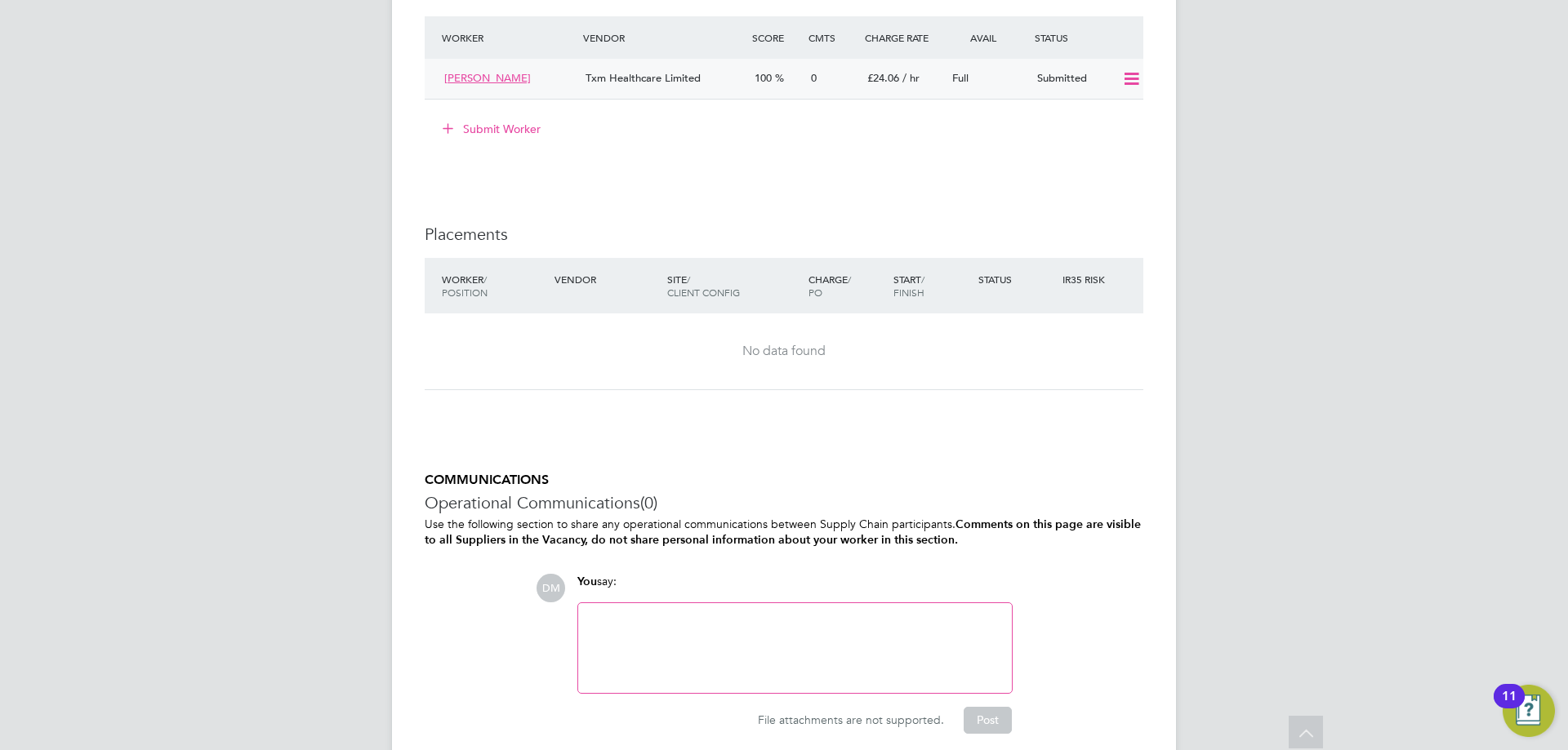
click at [1133, 85] on icon at bounding box center [1131, 79] width 21 height 13
click at [874, 243] on h3 "Placements" at bounding box center [784, 235] width 719 height 22
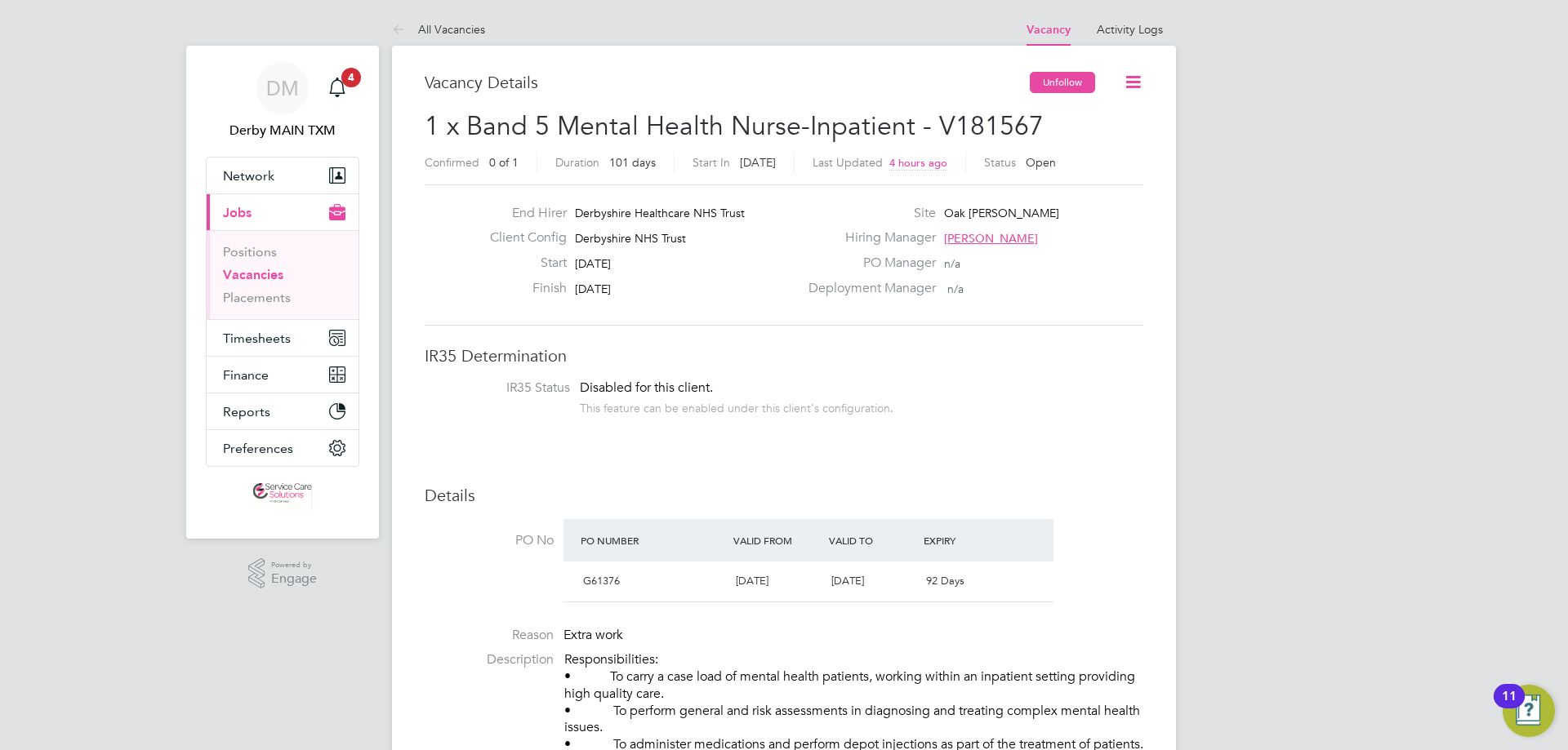
click at [1084, 84] on button "Unfollow" at bounding box center [1062, 83] width 66 height 22
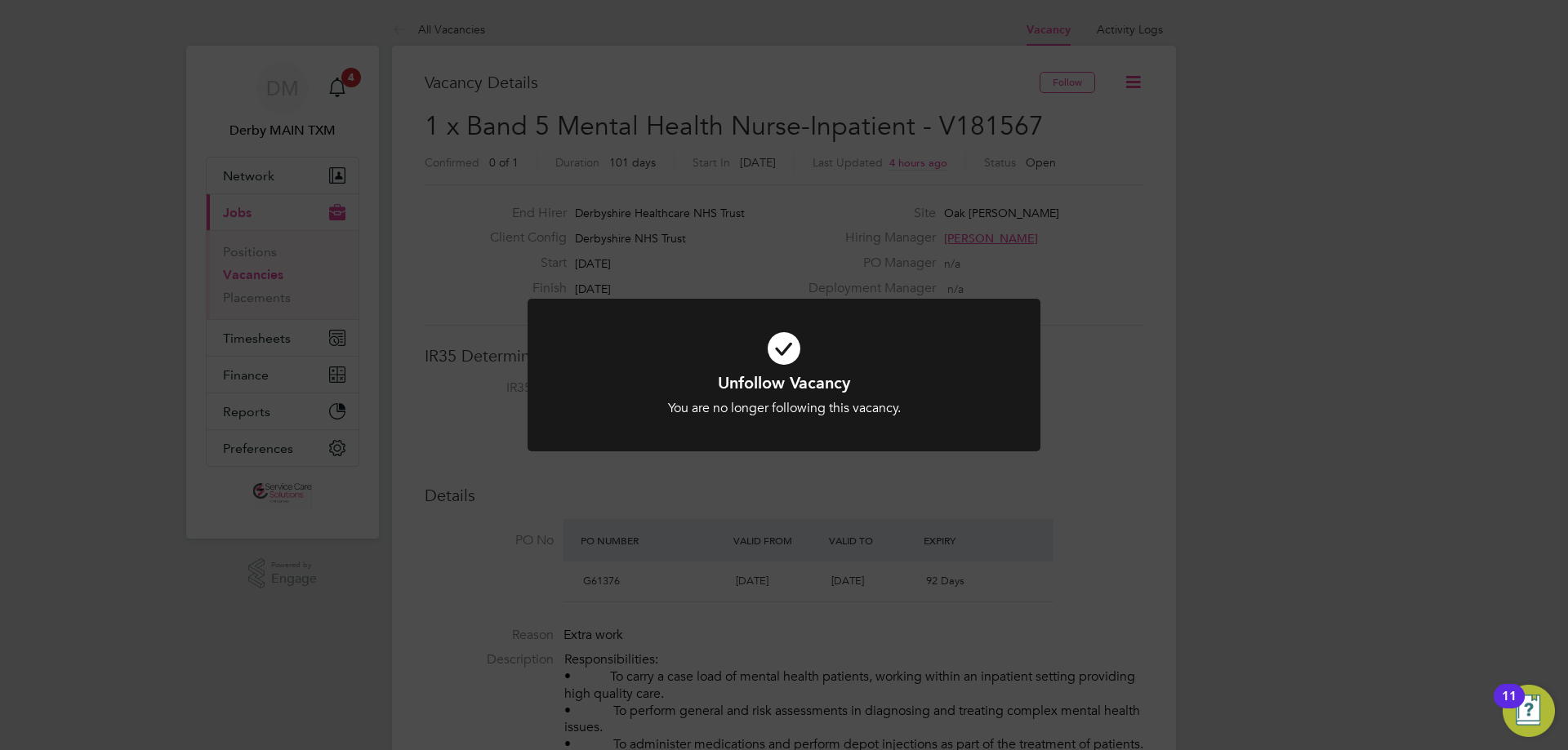
drag, startPoint x: 1080, startPoint y: 164, endPoint x: 1155, endPoint y: 95, distance: 101.9
click at [1080, 163] on div "Unfollow Vacancy You are no longer following this vacancy. Cancel Okay" at bounding box center [784, 375] width 1568 height 750
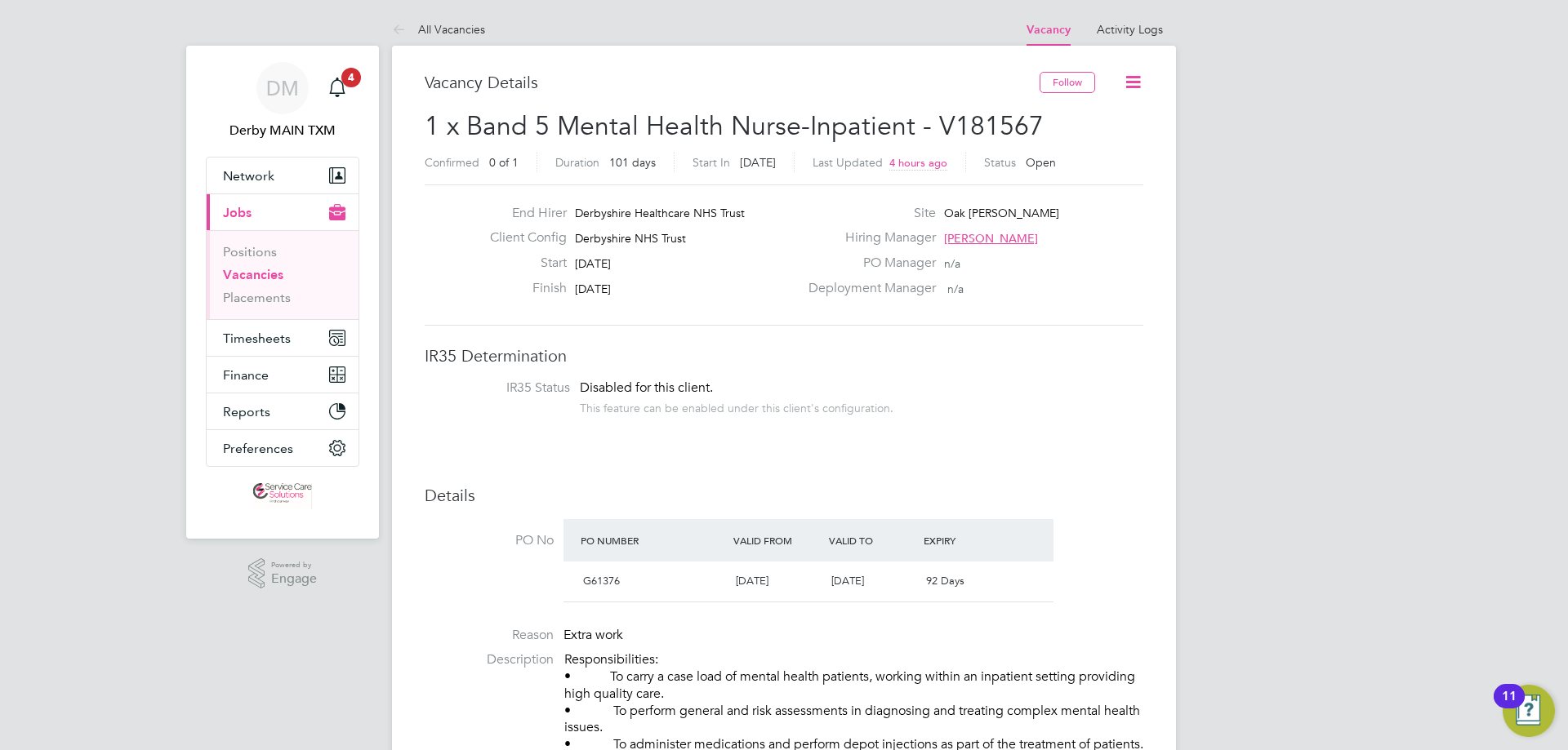
click at [1136, 83] on icon at bounding box center [1133, 82] width 21 height 21
click at [1129, 322] on div "End Hirer Derbyshire Healthcare NHS Trust Client Config Derbyshire NHS Trust St…" at bounding box center [784, 254] width 719 height 141
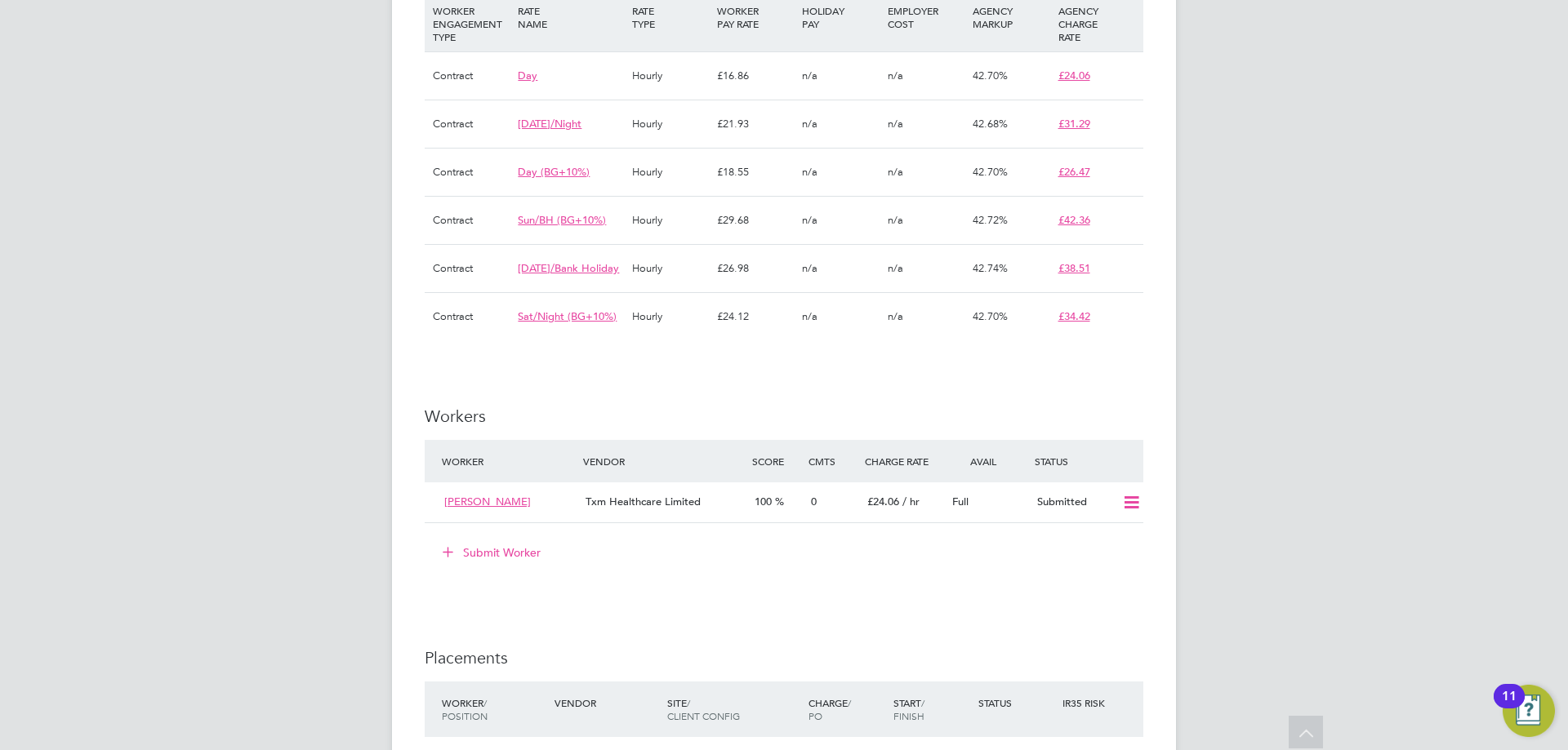
scroll to position [1469, 0]
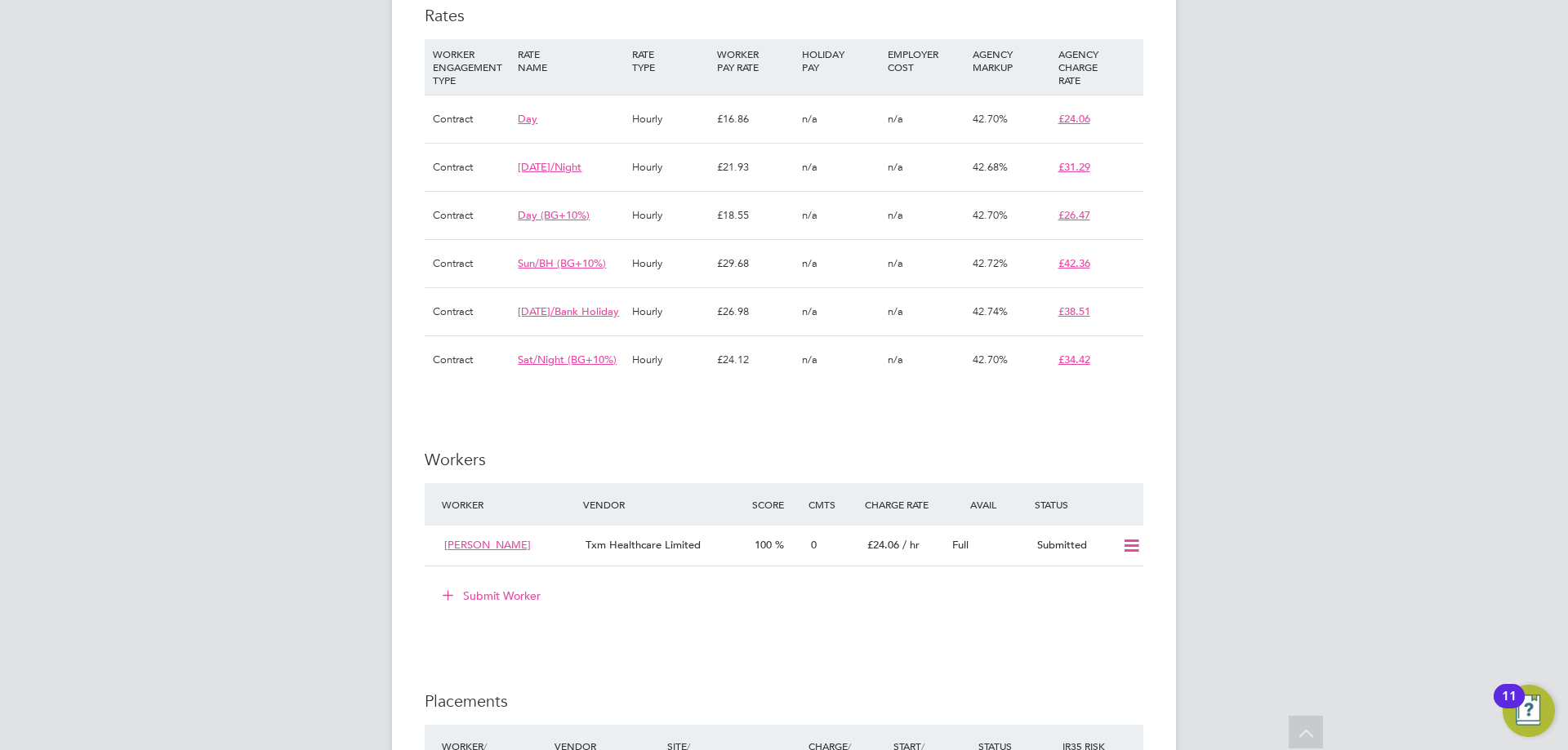
scroll to position [1388, 0]
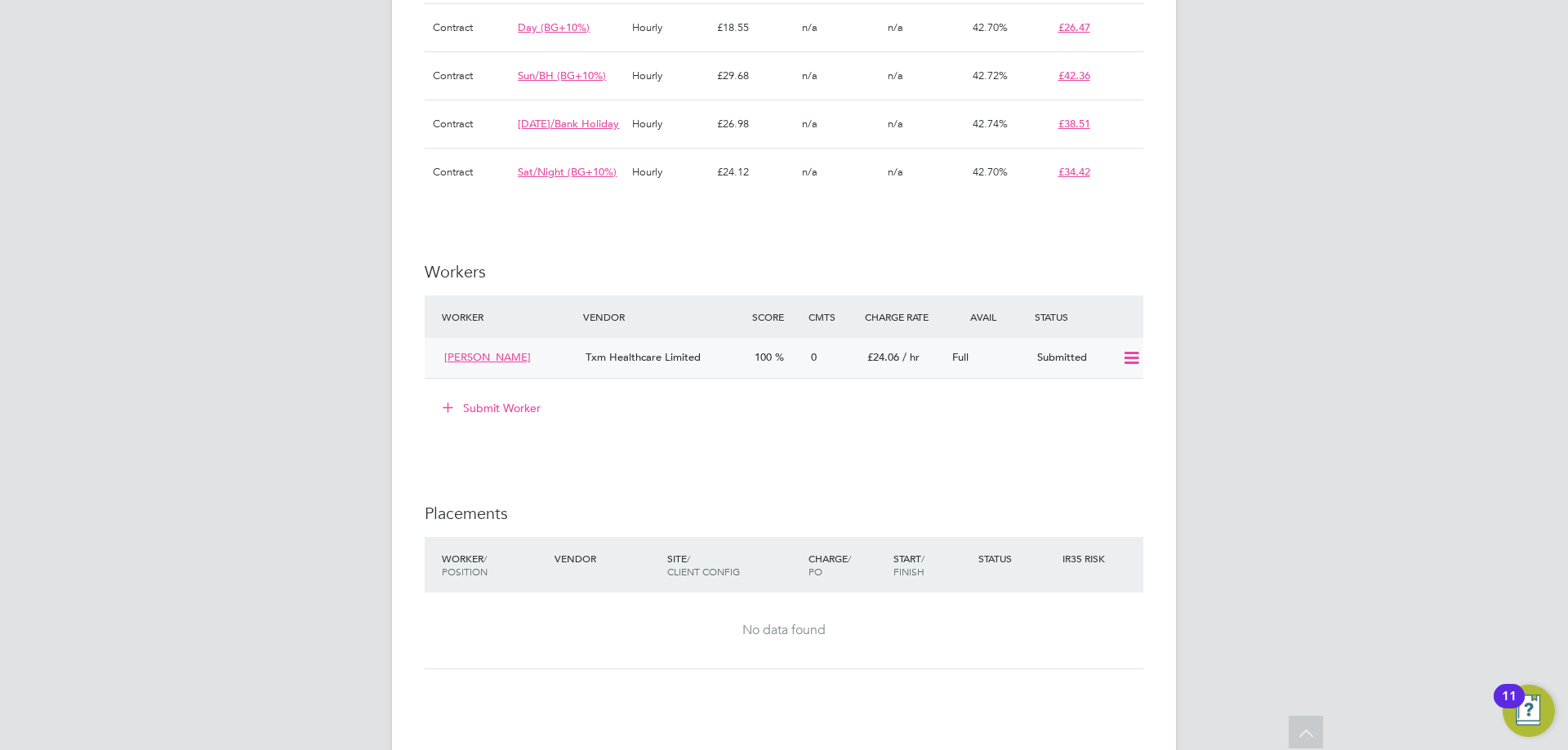
click at [1139, 365] on icon at bounding box center [1131, 358] width 21 height 13
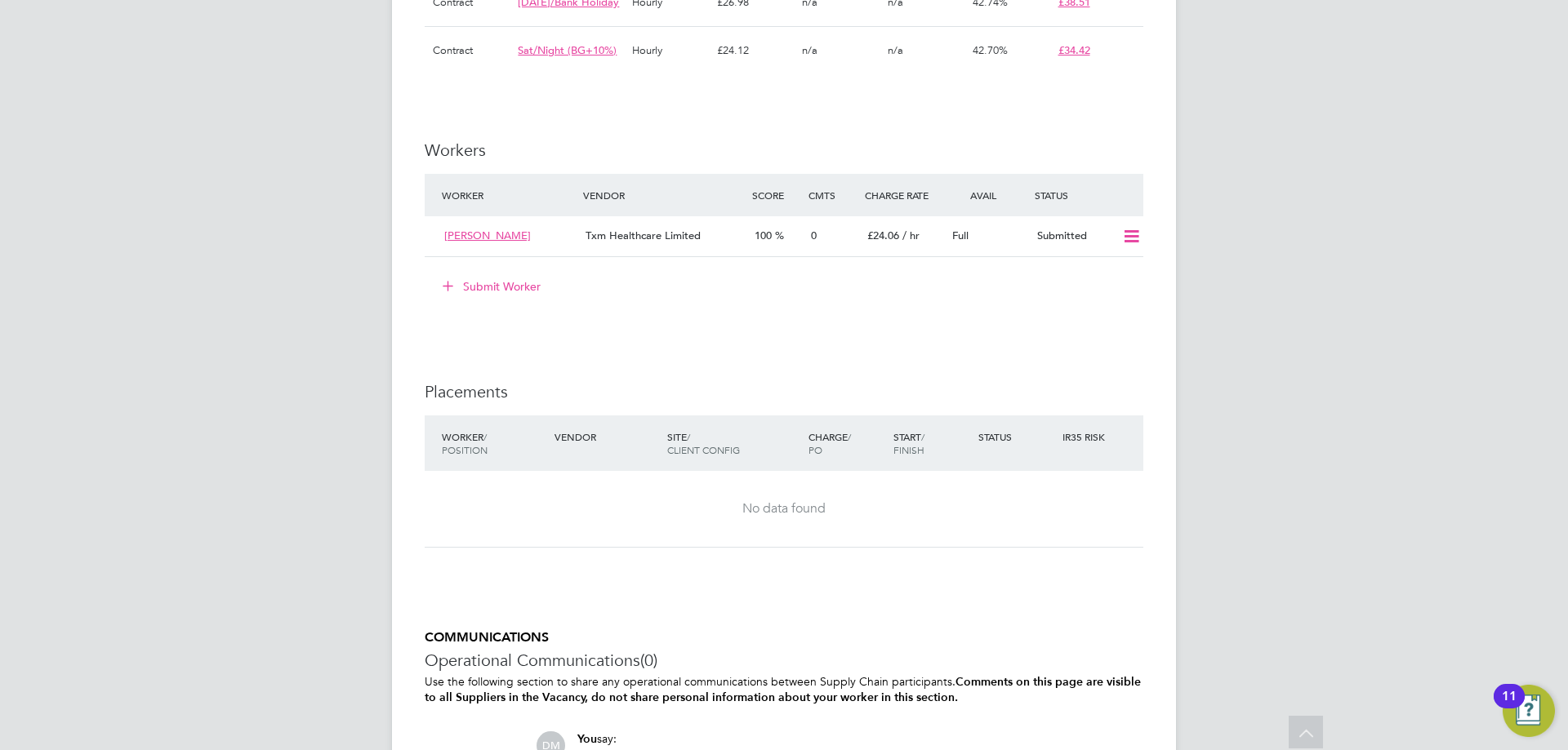
scroll to position [1504, 0]
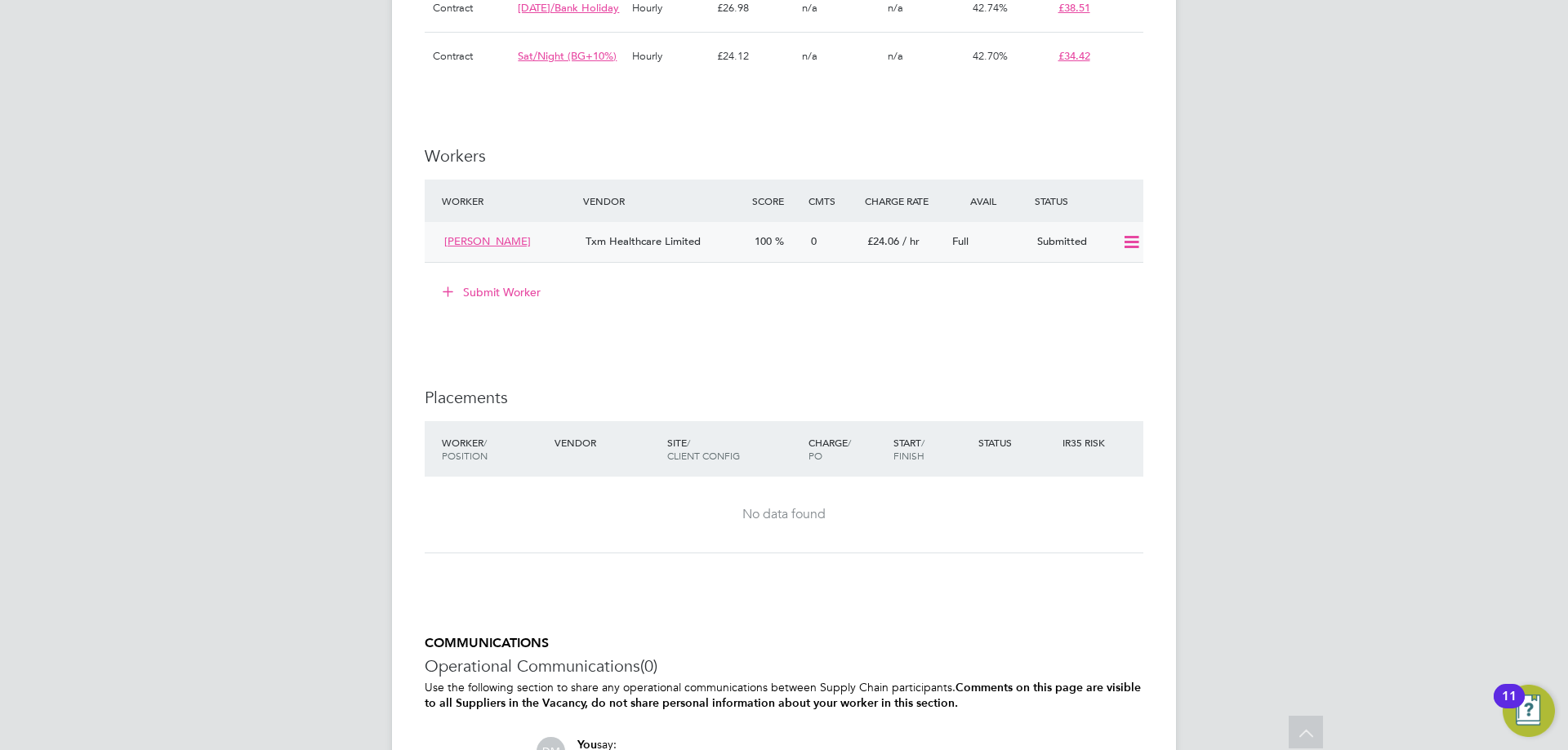
click at [1053, 252] on div "Submitted" at bounding box center [1073, 242] width 85 height 27
